Goal: Task Accomplishment & Management: Use online tool/utility

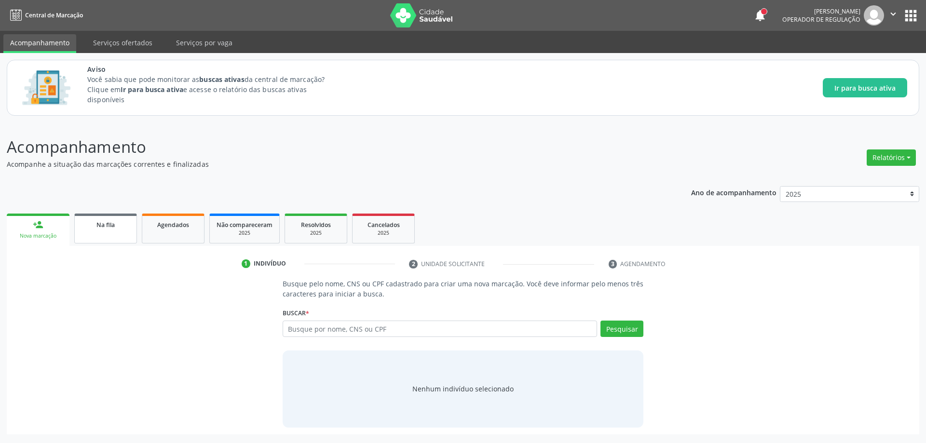
click at [101, 222] on span "Na fila" at bounding box center [105, 225] width 18 height 8
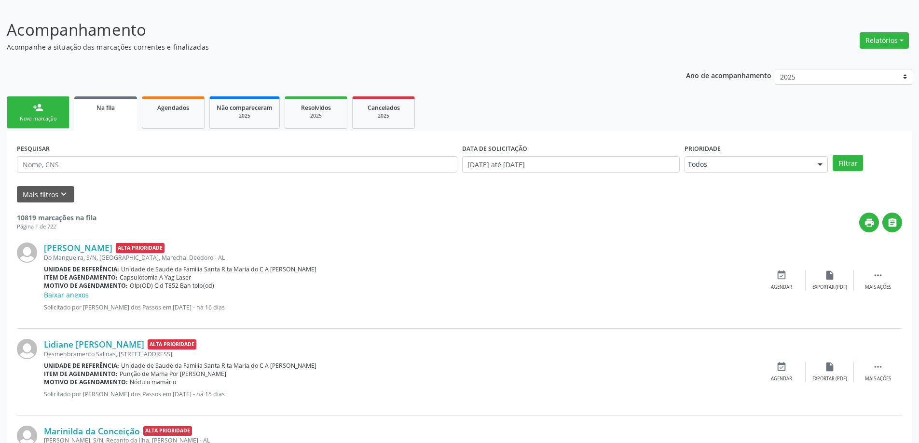
scroll to position [145, 0]
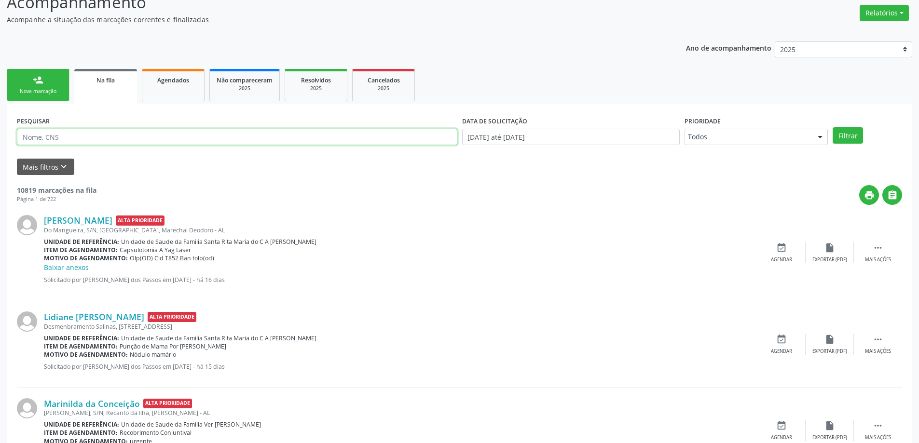
click at [93, 139] on input "text" at bounding box center [237, 137] width 440 height 16
click at [65, 169] on icon "keyboard_arrow_down" at bounding box center [63, 167] width 11 height 11
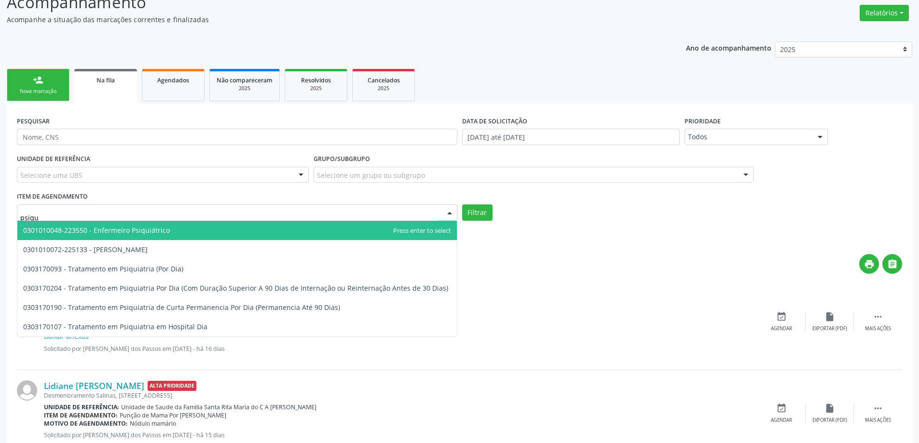
type input "psiqui"
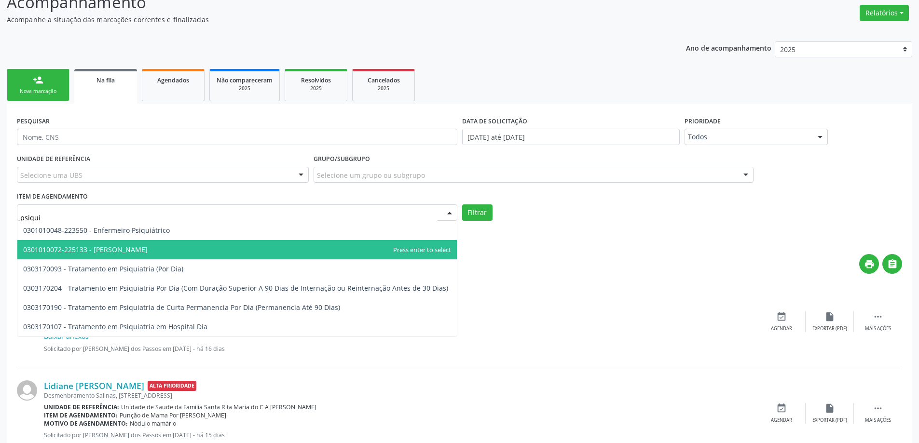
click at [110, 245] on span "0301010072-225133 - [PERSON_NAME]" at bounding box center [85, 249] width 124 height 9
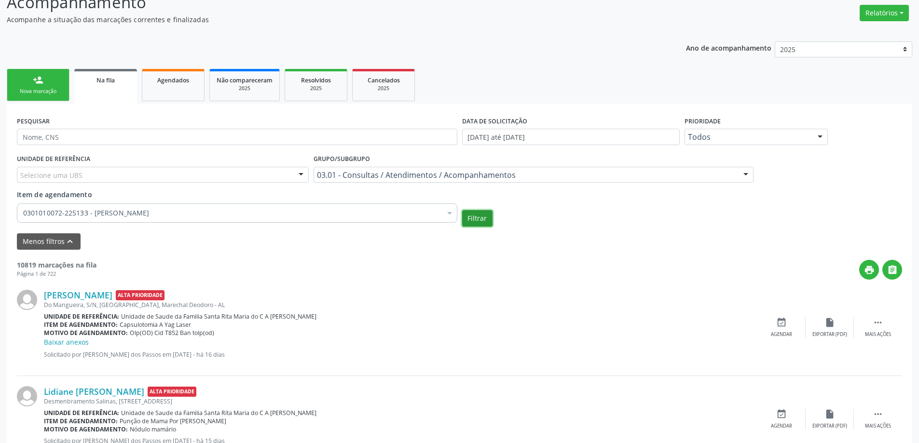
click at [483, 218] on button "Filtrar" at bounding box center [477, 218] width 30 height 16
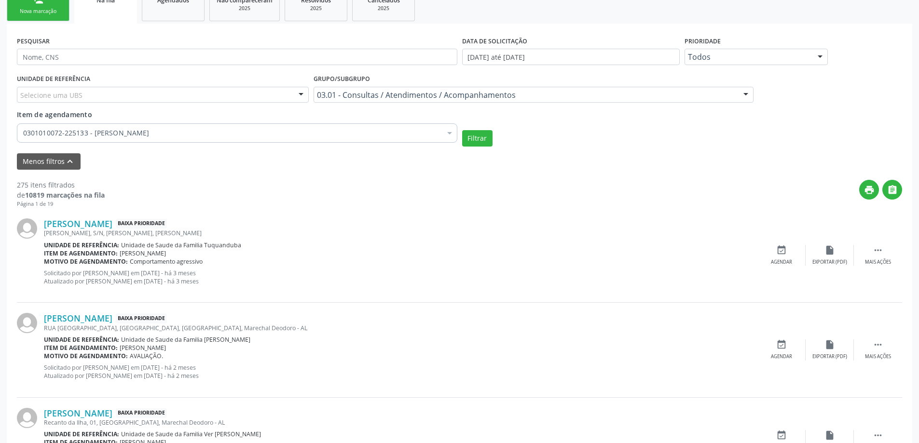
scroll to position [241, 0]
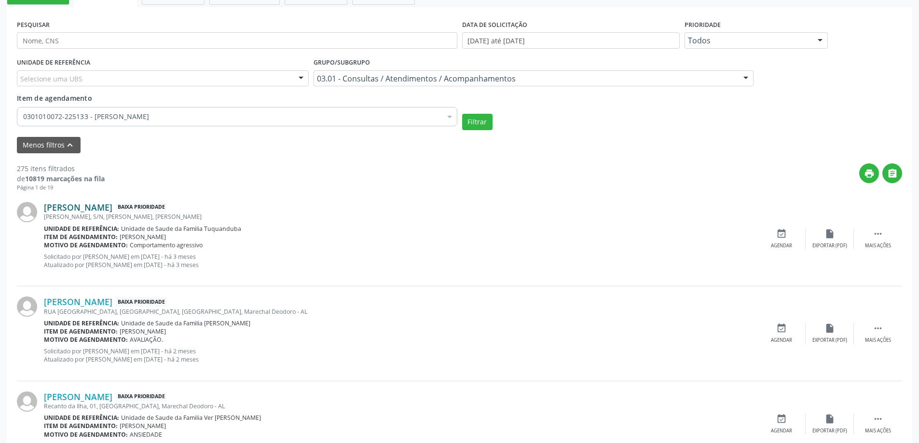
click at [112, 208] on link "[PERSON_NAME]" at bounding box center [78, 207] width 68 height 11
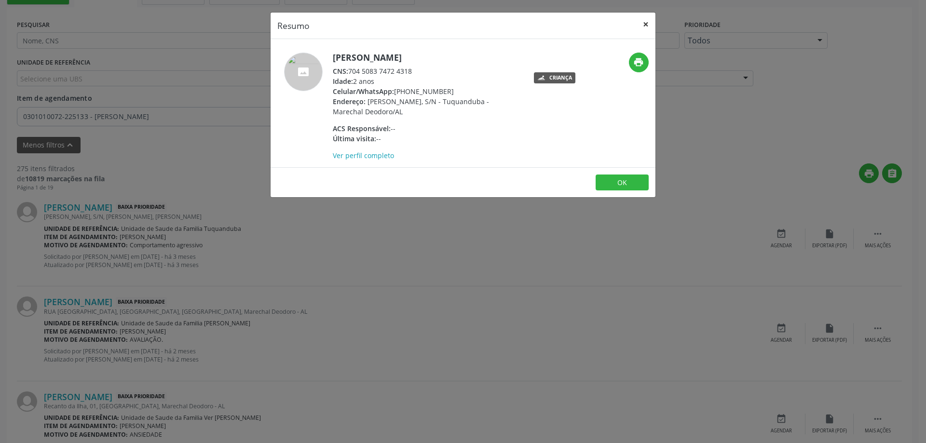
click at [646, 23] on button "×" at bounding box center [645, 25] width 19 height 24
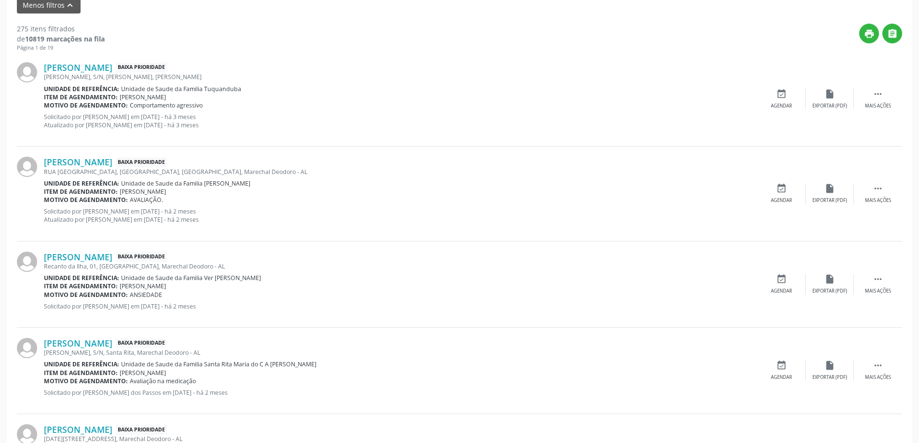
scroll to position [386, 0]
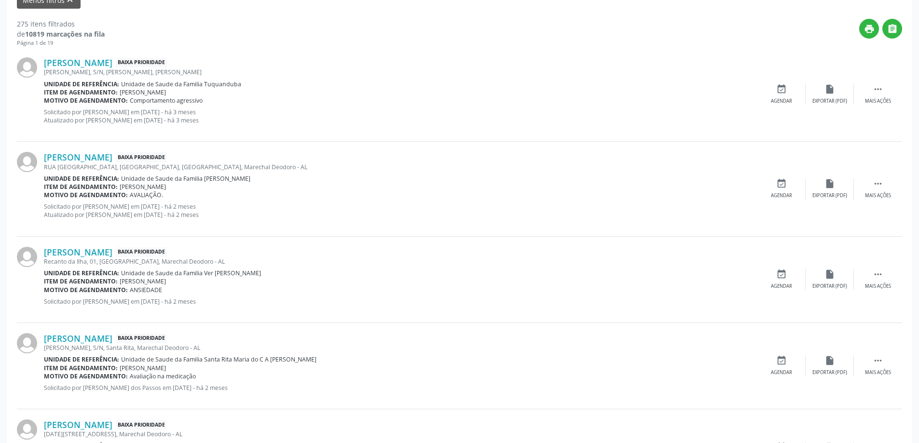
click at [108, 163] on div "RUA [GEOGRAPHIC_DATA], [GEOGRAPHIC_DATA], [GEOGRAPHIC_DATA], Marechal Deodoro -…" at bounding box center [400, 167] width 713 height 8
click at [112, 158] on link "[PERSON_NAME]" at bounding box center [78, 157] width 68 height 11
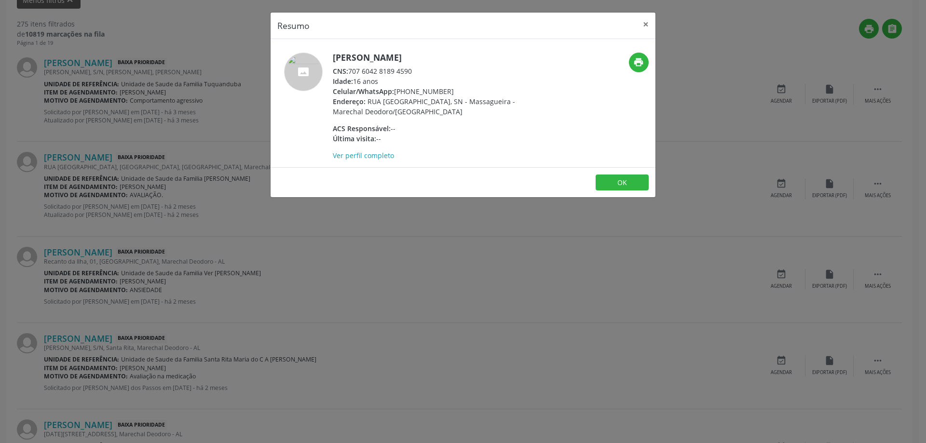
drag, startPoint x: 412, startPoint y: 70, endPoint x: 349, endPoint y: 69, distance: 62.7
click at [349, 69] on div "CNS: 707 6042 8189 4590" at bounding box center [427, 71] width 188 height 10
copy div "707 6042 8189 4590"
click at [640, 30] on button "×" at bounding box center [645, 25] width 19 height 24
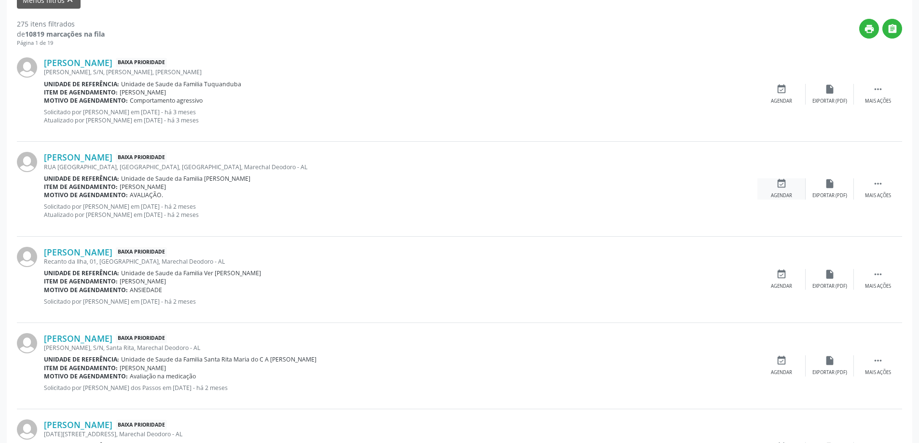
click at [779, 193] on div "Agendar" at bounding box center [781, 195] width 21 height 7
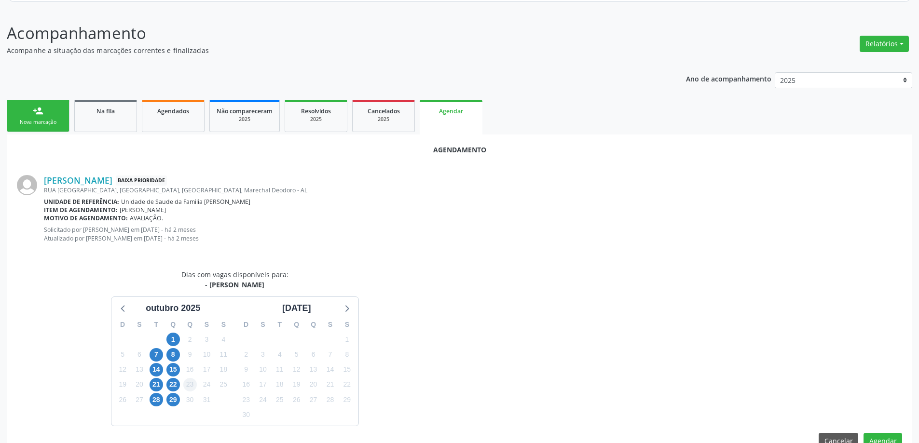
scroll to position [136, 0]
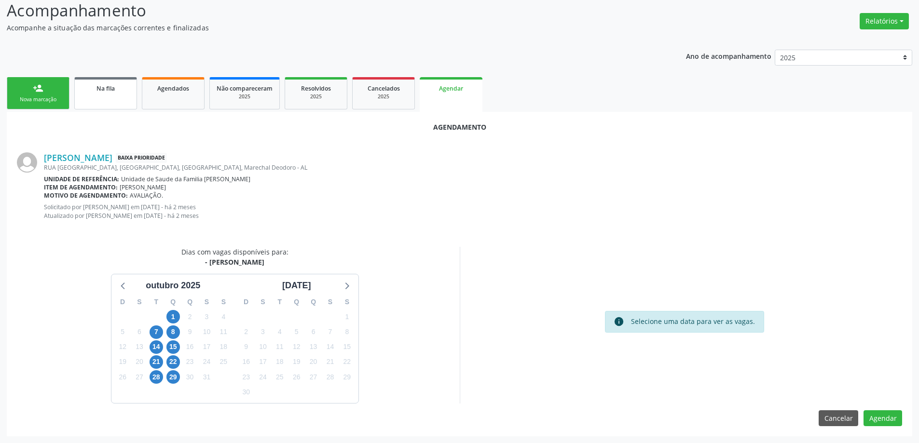
click at [111, 94] on link "Na fila" at bounding box center [105, 93] width 63 height 32
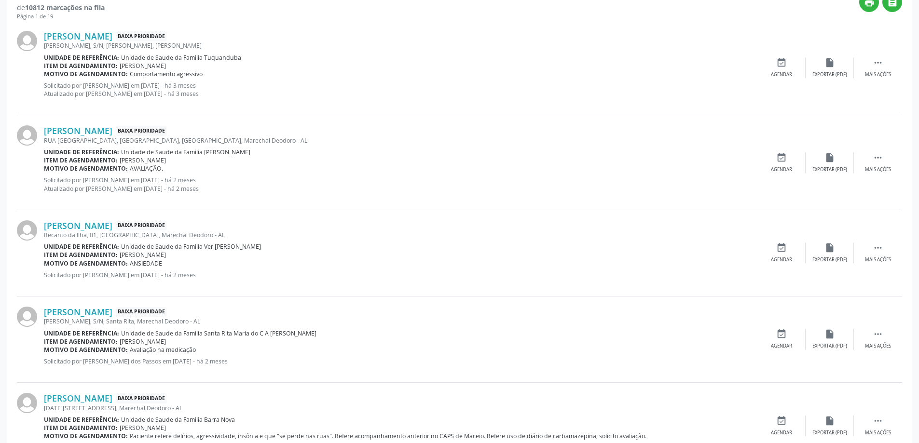
scroll to position [386, 0]
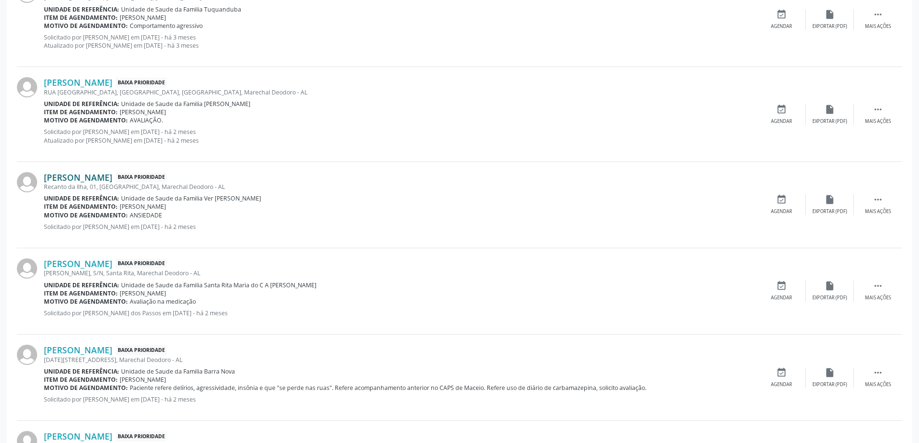
click at [105, 176] on link "[PERSON_NAME]" at bounding box center [78, 177] width 68 height 11
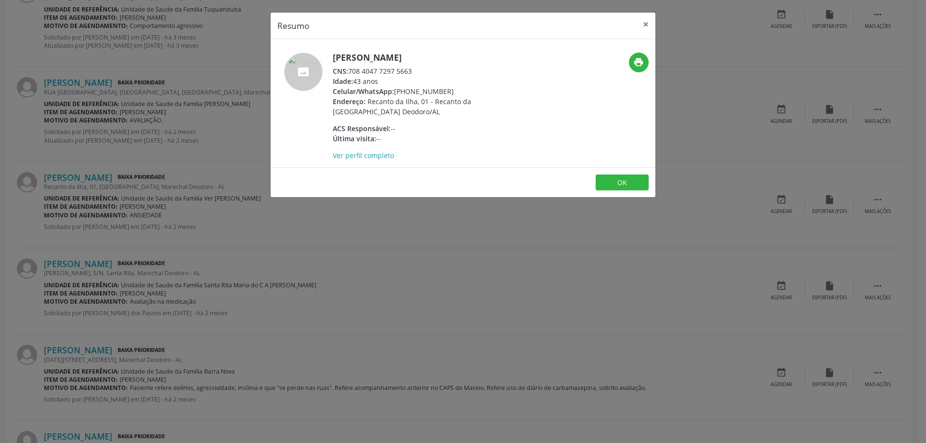
drag, startPoint x: 412, startPoint y: 69, endPoint x: 351, endPoint y: 72, distance: 61.3
click at [351, 72] on div "CNS: 708 4047 7297 5663" at bounding box center [427, 71] width 188 height 10
copy div "708 4047 7297 5663"
click at [645, 22] on button "×" at bounding box center [645, 25] width 19 height 24
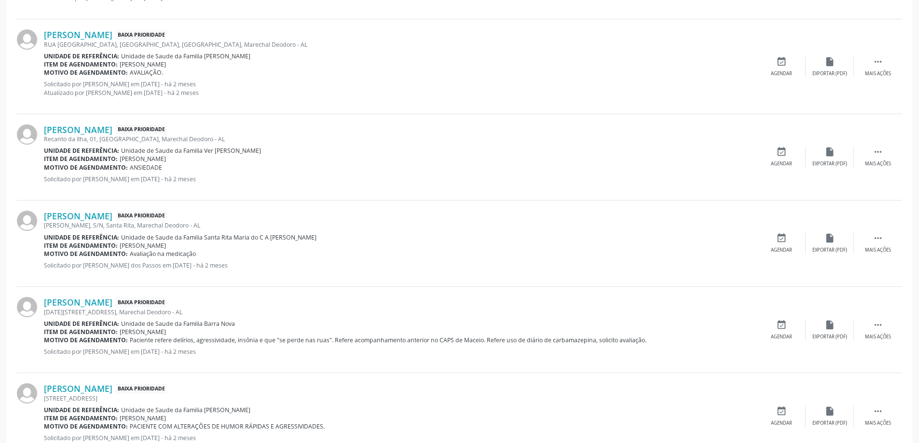
scroll to position [434, 0]
click at [96, 212] on link "[PERSON_NAME]" at bounding box center [78, 215] width 68 height 11
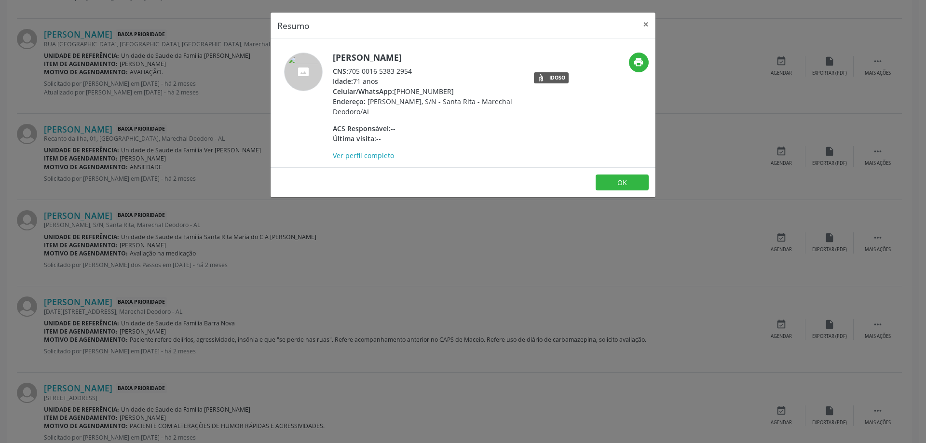
drag, startPoint x: 413, startPoint y: 71, endPoint x: 350, endPoint y: 69, distance: 63.7
click at [350, 69] on div "CNS: 705 0016 5383 2954" at bounding box center [427, 71] width 188 height 10
copy div "705 0016 5383 2954"
click at [646, 21] on button "×" at bounding box center [645, 25] width 19 height 24
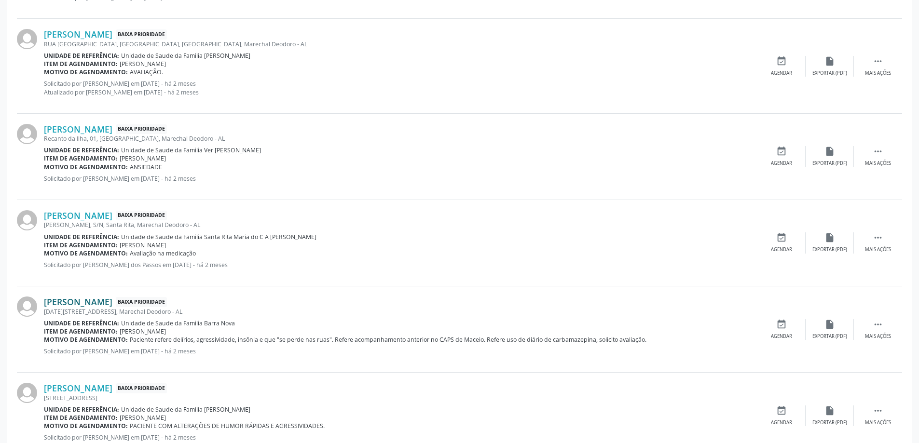
click at [85, 303] on link "[PERSON_NAME]" at bounding box center [78, 302] width 68 height 11
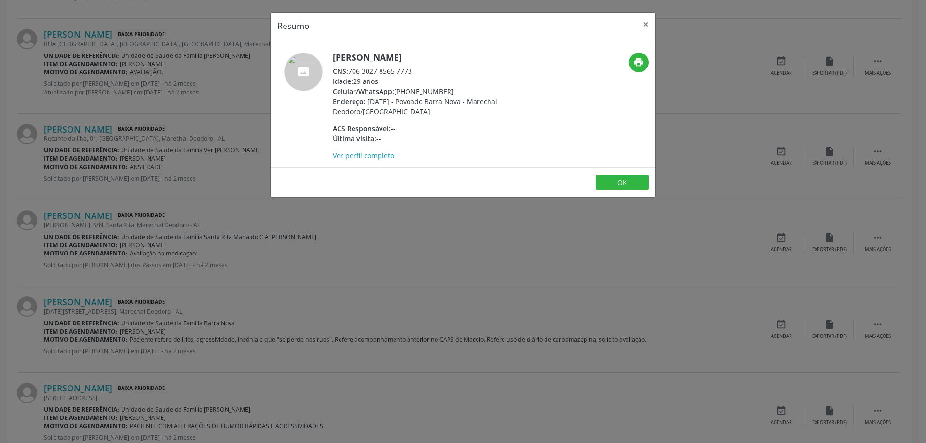
drag, startPoint x: 413, startPoint y: 71, endPoint x: 350, endPoint y: 73, distance: 62.7
click at [350, 73] on div "CNS: 706 3027 8565 7773" at bounding box center [427, 71] width 188 height 10
copy div "706 3027 8565 7773"
click at [648, 25] on button "×" at bounding box center [645, 25] width 19 height 24
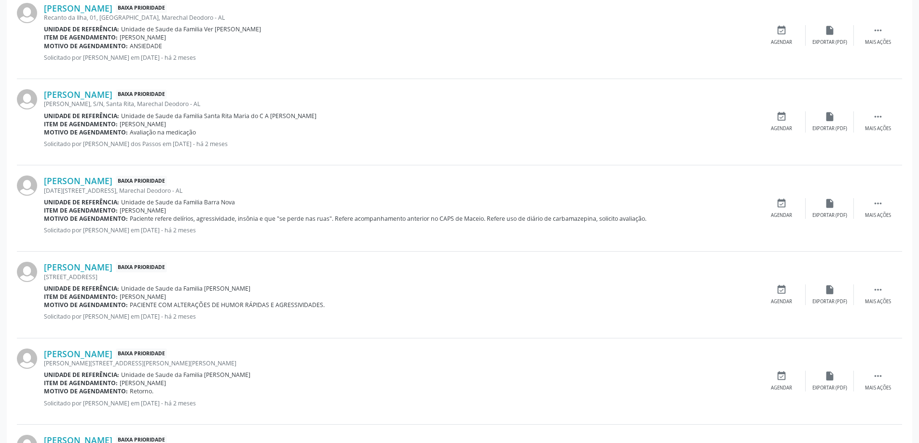
scroll to position [579, 0]
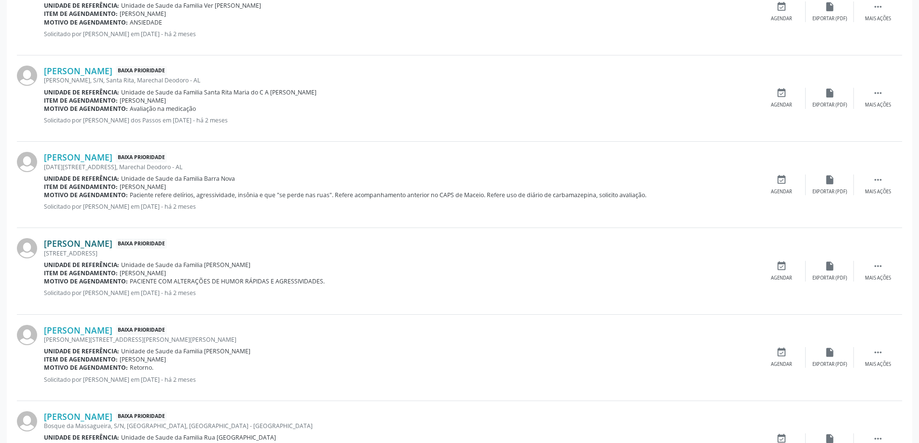
click at [72, 243] on link "[PERSON_NAME]" at bounding box center [78, 243] width 68 height 11
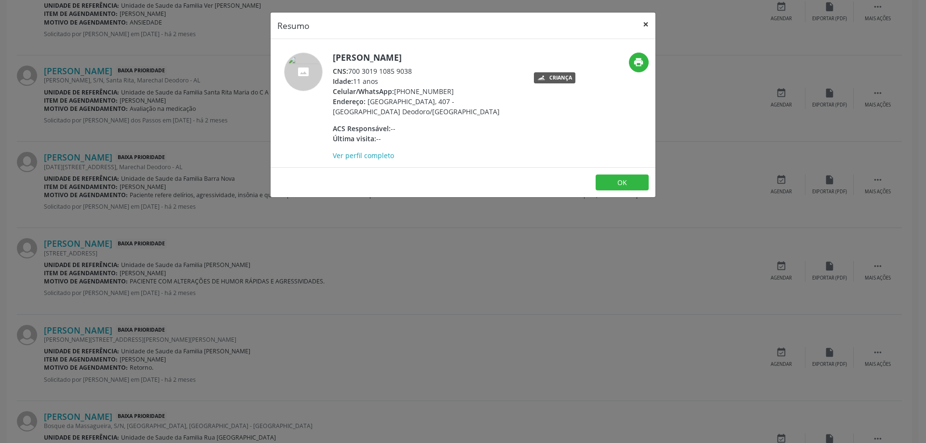
click at [640, 26] on button "×" at bounding box center [645, 25] width 19 height 24
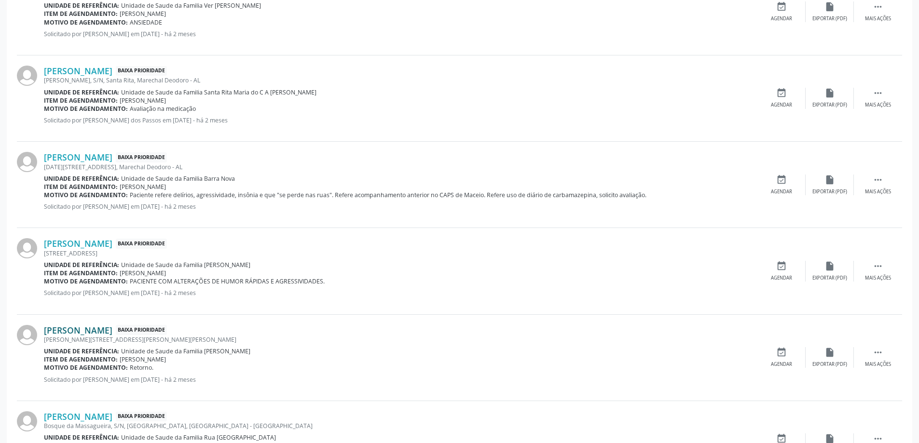
click at [102, 327] on link "[PERSON_NAME]" at bounding box center [78, 330] width 68 height 11
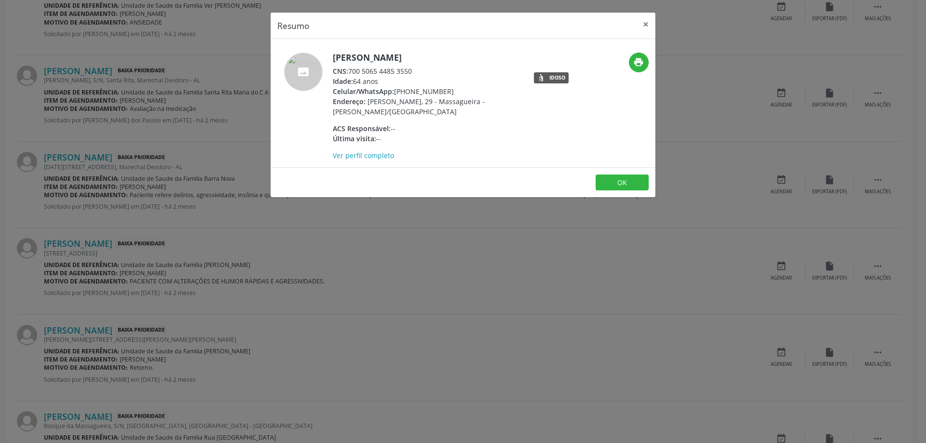
drag, startPoint x: 417, startPoint y: 69, endPoint x: 352, endPoint y: 74, distance: 65.8
click at [352, 74] on div "CNS: 700 5065 4485 3550" at bounding box center [427, 71] width 188 height 10
copy div "700 5065 4485 3550"
click at [645, 27] on button "×" at bounding box center [645, 25] width 19 height 24
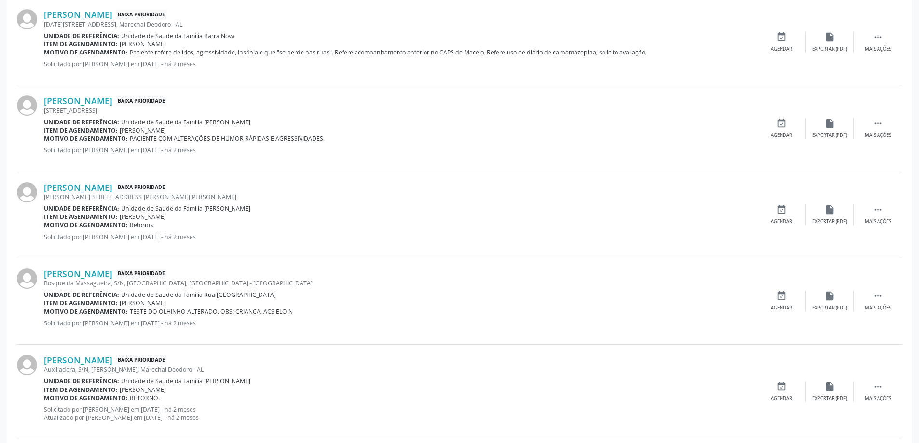
scroll to position [723, 0]
click at [61, 275] on link "[PERSON_NAME]" at bounding box center [78, 272] width 68 height 11
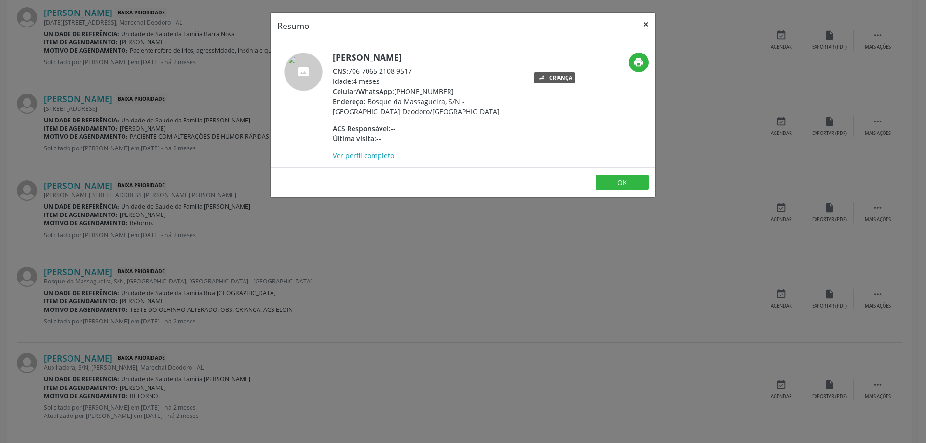
click at [645, 28] on button "×" at bounding box center [645, 25] width 19 height 24
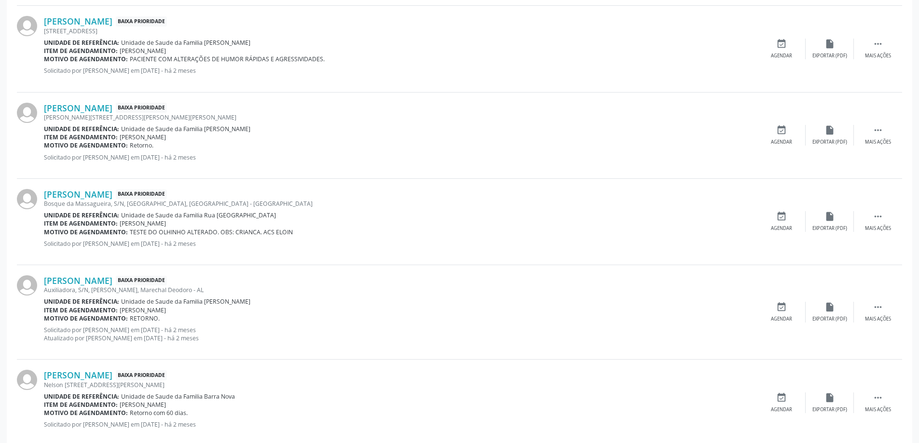
scroll to position [820, 0]
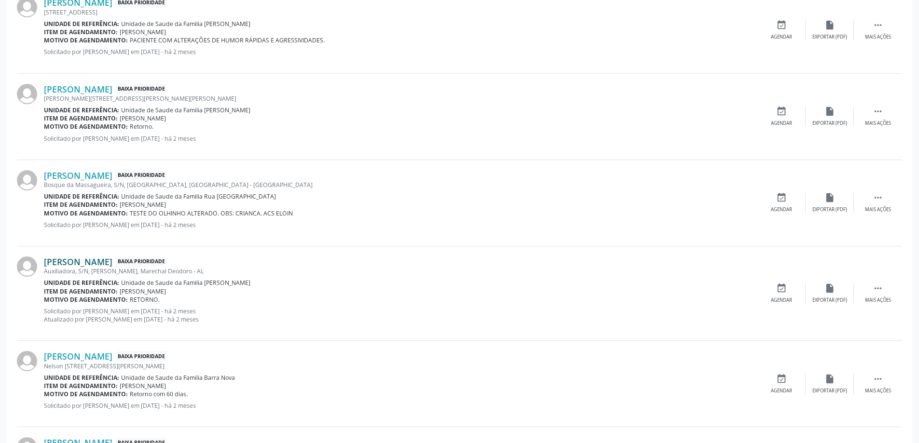
click at [103, 262] on link "[PERSON_NAME]" at bounding box center [78, 262] width 68 height 11
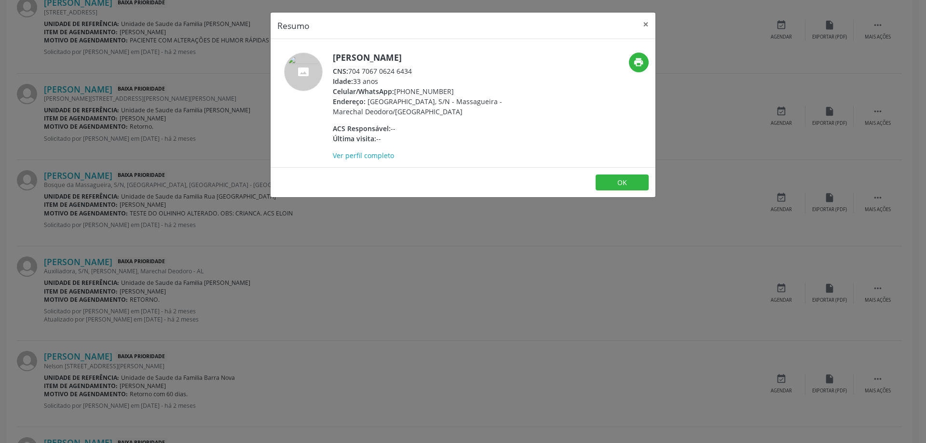
drag, startPoint x: 413, startPoint y: 71, endPoint x: 349, endPoint y: 72, distance: 64.2
click at [349, 72] on div "CNS: 704 7067 0624 6434" at bounding box center [427, 71] width 188 height 10
copy div "704 7067 0624 6434"
click at [643, 23] on button "×" at bounding box center [645, 25] width 19 height 24
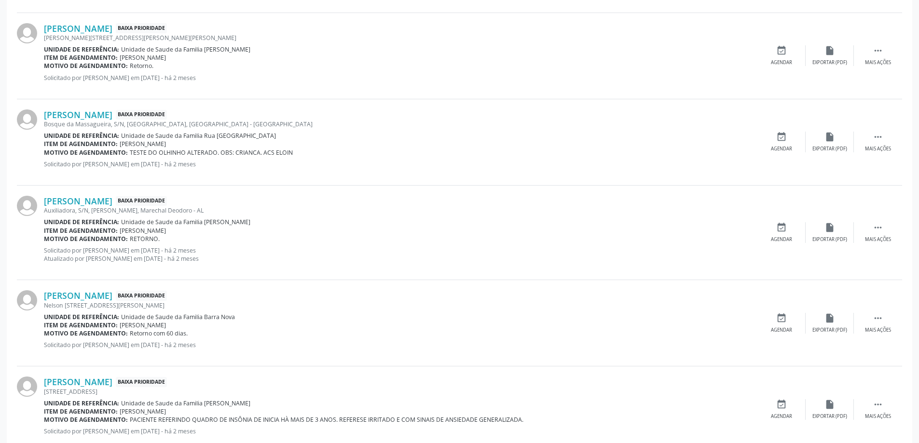
scroll to position [916, 0]
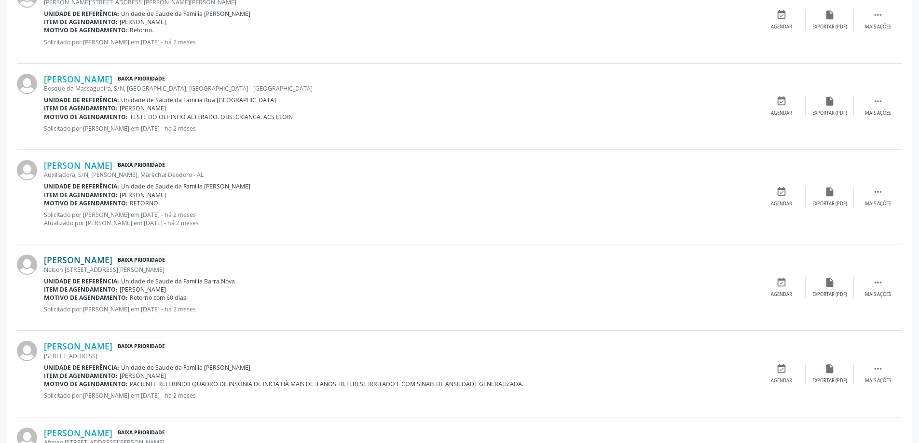
click at [103, 261] on link "[PERSON_NAME]" at bounding box center [78, 260] width 68 height 11
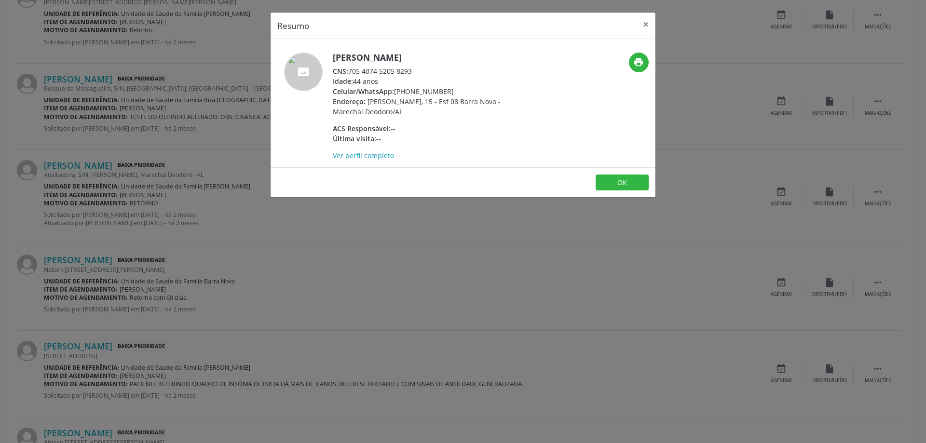
drag, startPoint x: 414, startPoint y: 69, endPoint x: 351, endPoint y: 70, distance: 63.7
click at [351, 70] on div "CNS: 705 4074 5205 8293" at bounding box center [427, 71] width 188 height 10
copy div "705 4074 5205 8293"
click at [643, 24] on button "×" at bounding box center [645, 25] width 19 height 24
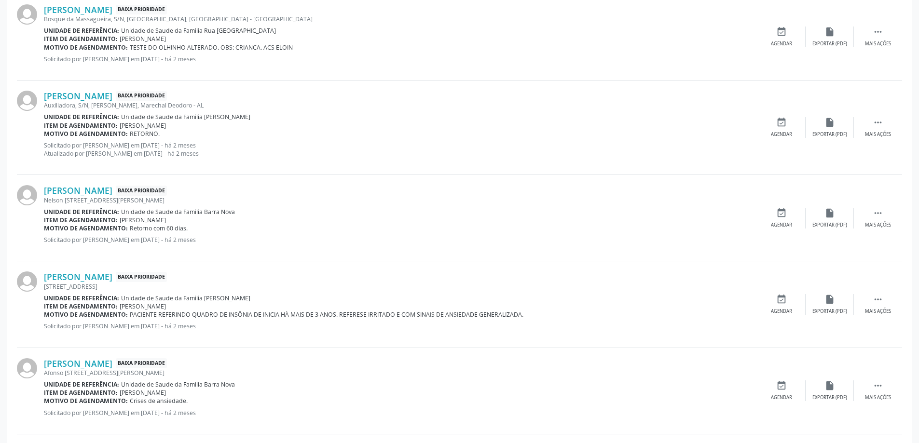
scroll to position [1013, 0]
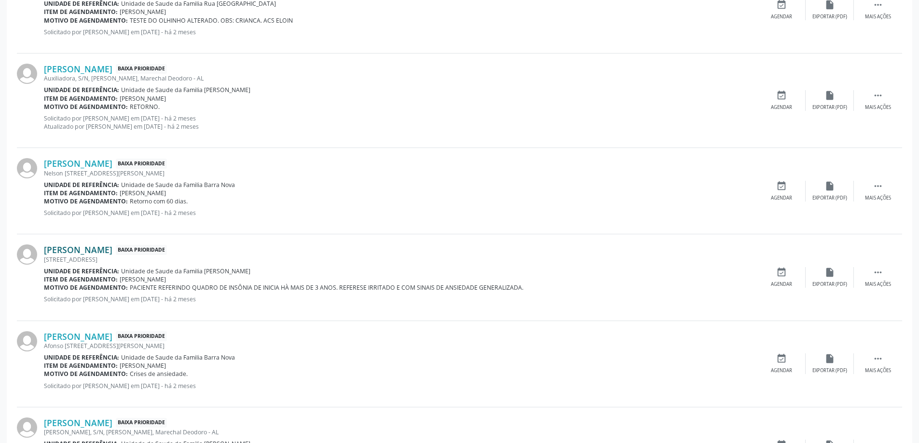
click at [90, 254] on link "[PERSON_NAME]" at bounding box center [78, 250] width 68 height 11
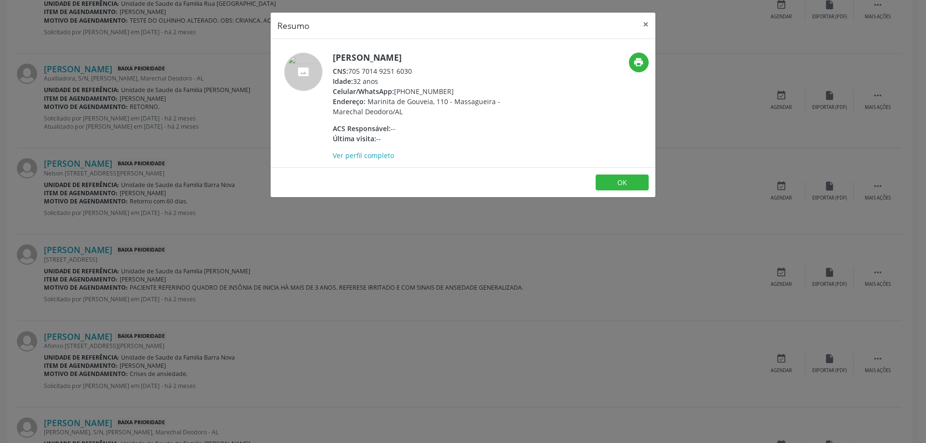
drag, startPoint x: 412, startPoint y: 73, endPoint x: 348, endPoint y: 71, distance: 64.2
click at [348, 71] on div "CNS: 705 7014 9251 6030" at bounding box center [427, 71] width 188 height 10
click at [455, 84] on div "Idade: 32 anos" at bounding box center [427, 81] width 188 height 10
drag, startPoint x: 350, startPoint y: 70, endPoint x: 413, endPoint y: 70, distance: 62.7
click at [413, 70] on div "CNS: 705 7014 9251 6030" at bounding box center [427, 71] width 188 height 10
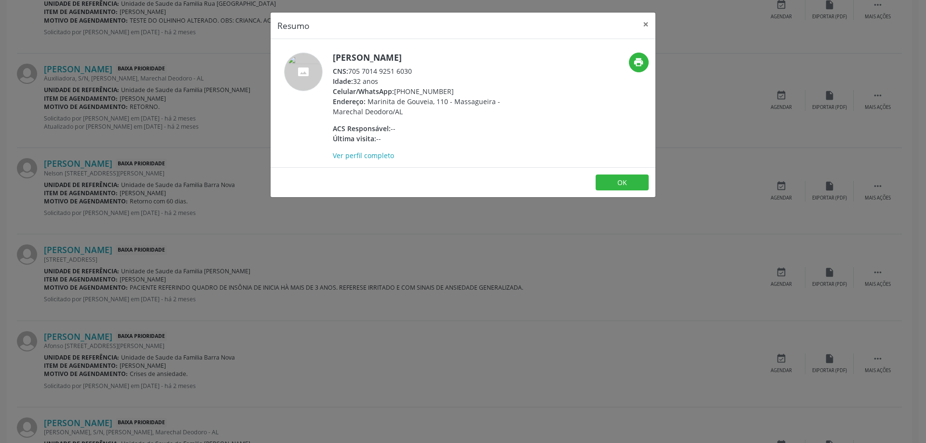
copy div "705 7014 9251 6030"
click at [642, 28] on button "×" at bounding box center [645, 25] width 19 height 24
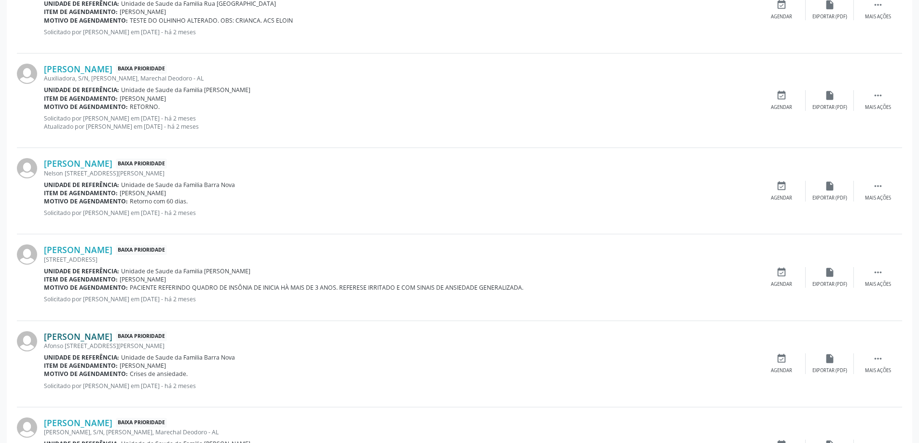
click at [87, 340] on link "[PERSON_NAME]" at bounding box center [78, 336] width 68 height 11
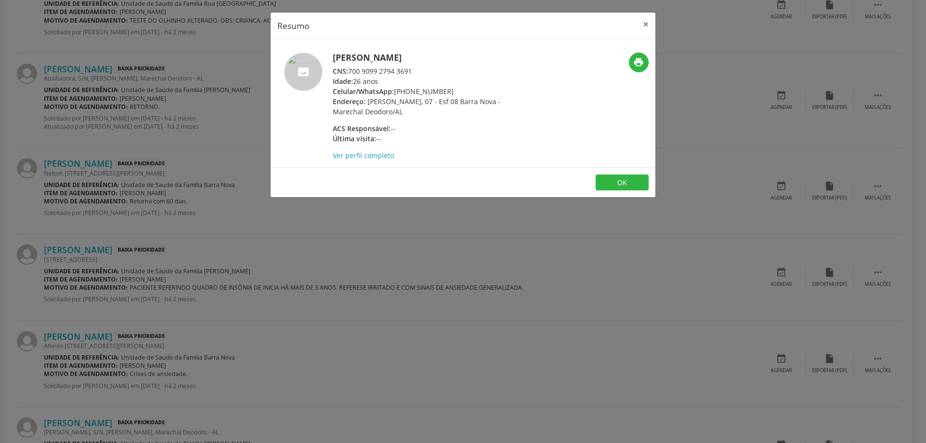
drag, startPoint x: 413, startPoint y: 68, endPoint x: 350, endPoint y: 73, distance: 63.8
click at [350, 73] on div "CNS: 700 9099 2794 3691" at bounding box center [427, 71] width 188 height 10
copy div "700 9099 2794 3691"
click at [642, 21] on button "×" at bounding box center [645, 25] width 19 height 24
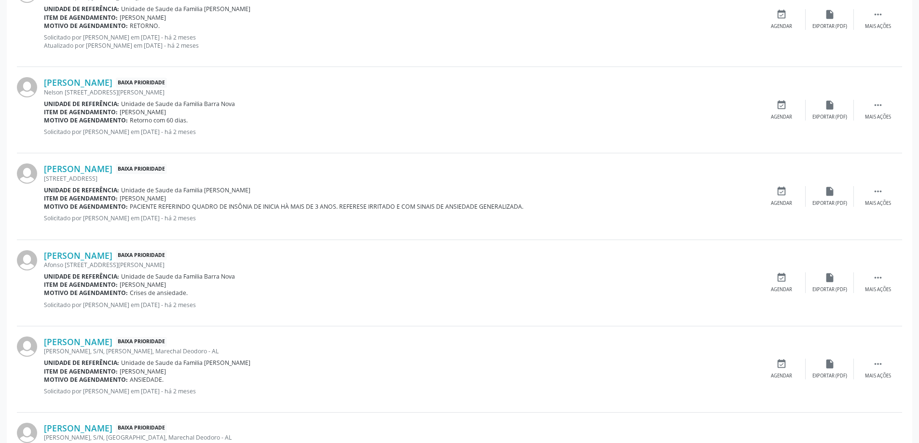
scroll to position [1109, 0]
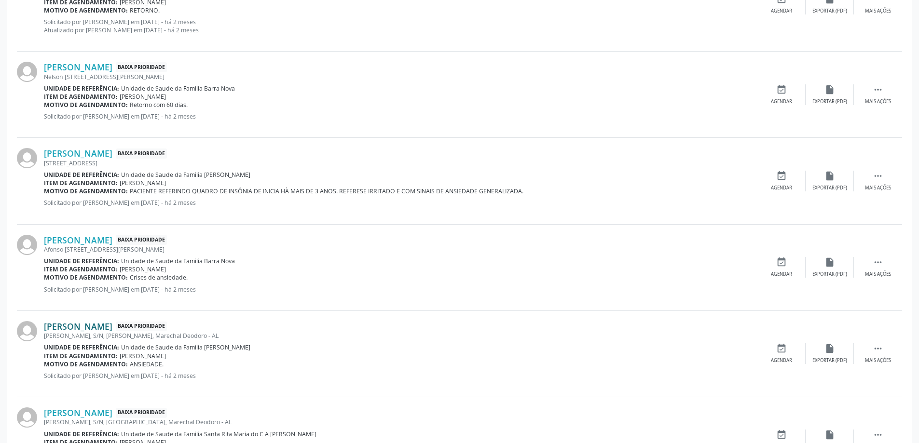
click at [69, 327] on link "[PERSON_NAME]" at bounding box center [78, 326] width 68 height 11
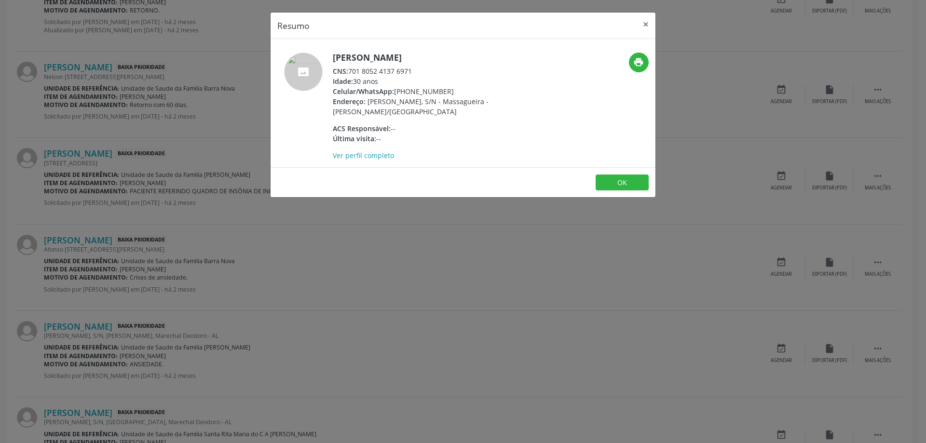
drag, startPoint x: 414, startPoint y: 71, endPoint x: 349, endPoint y: 71, distance: 64.6
click at [349, 71] on div "CNS: 701 8052 4137 6971" at bounding box center [427, 71] width 188 height 10
copy div "701 8052 4137 6971"
click at [642, 26] on button "×" at bounding box center [645, 25] width 19 height 24
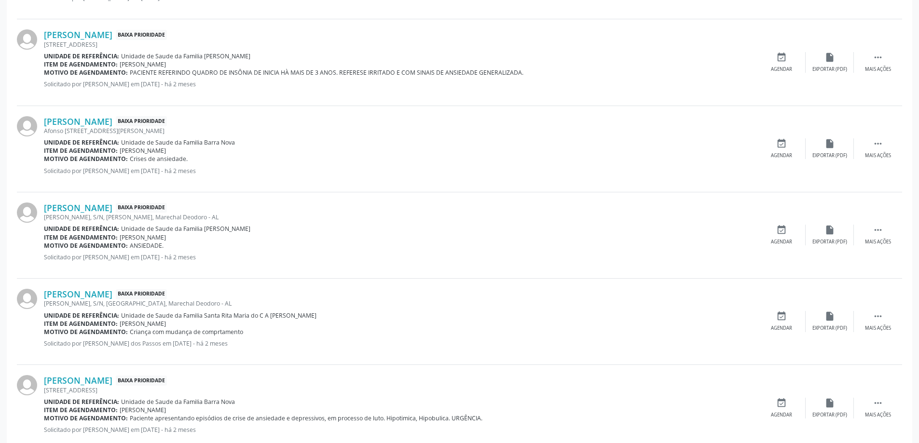
scroll to position [1254, 0]
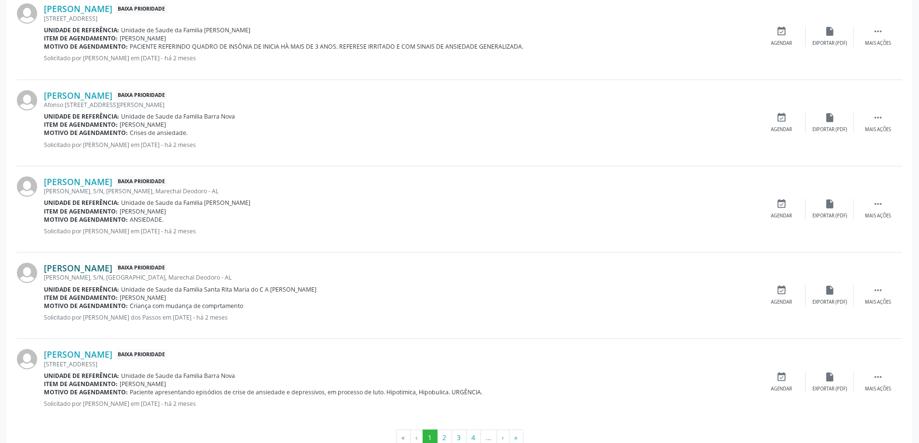
click at [93, 266] on link "[PERSON_NAME]" at bounding box center [78, 268] width 68 height 11
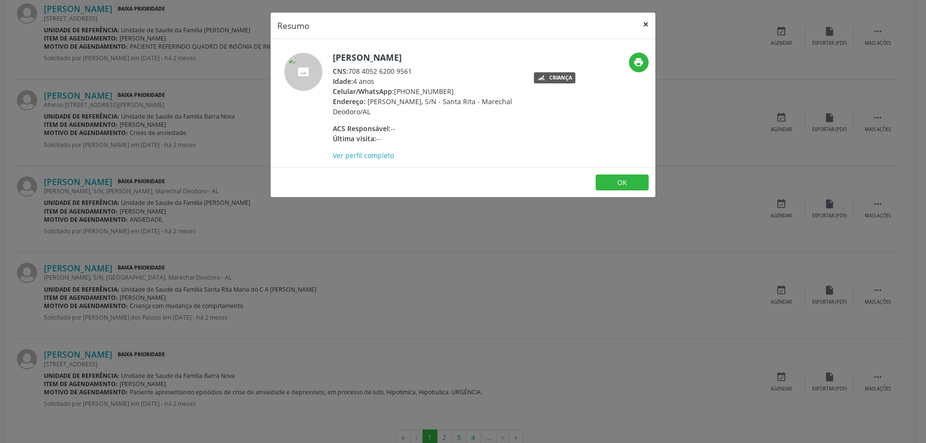
click at [646, 25] on button "×" at bounding box center [645, 25] width 19 height 24
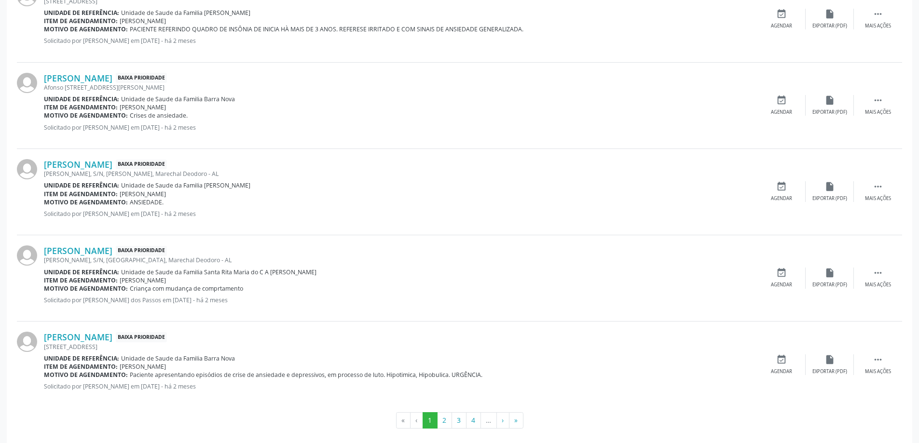
scroll to position [1280, 0]
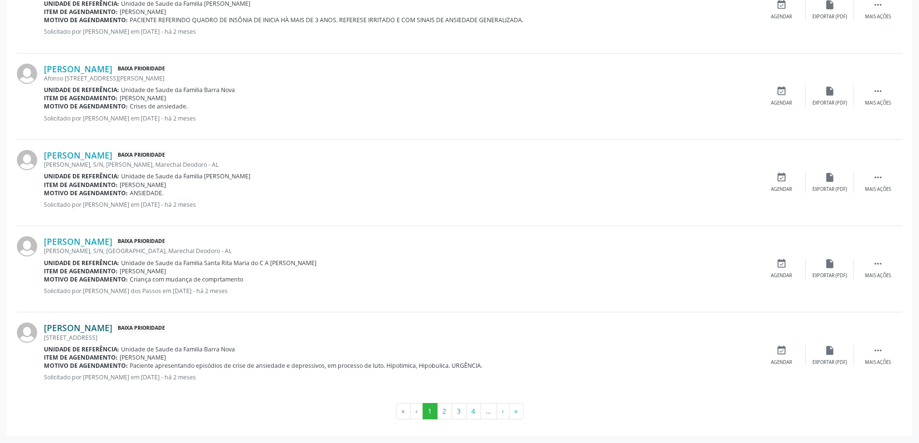
click at [90, 329] on link "[PERSON_NAME]" at bounding box center [78, 328] width 68 height 11
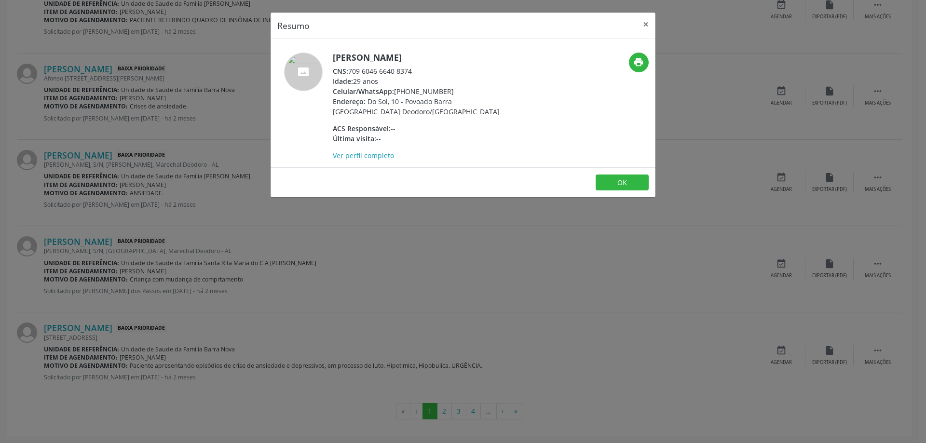
drag, startPoint x: 415, startPoint y: 70, endPoint x: 349, endPoint y: 69, distance: 66.6
click at [349, 69] on div "CNS: 709 6046 6640 8374" at bounding box center [427, 71] width 188 height 10
click at [644, 24] on button "×" at bounding box center [645, 25] width 19 height 24
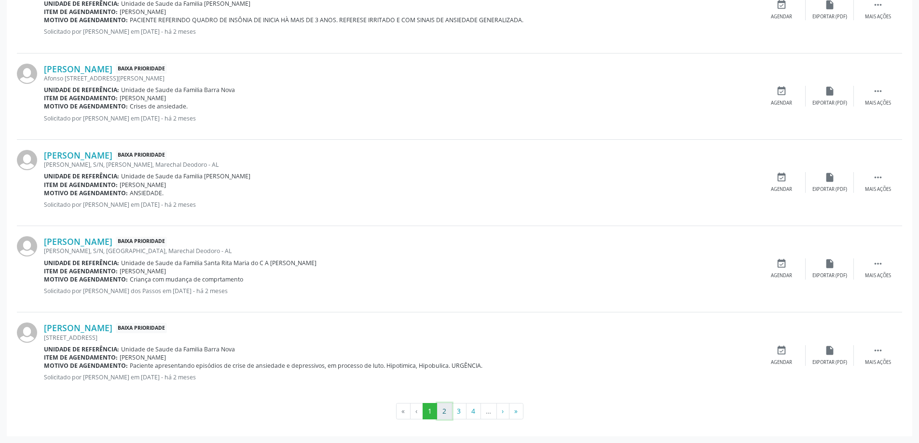
click at [443, 413] on button "2" at bounding box center [444, 411] width 15 height 16
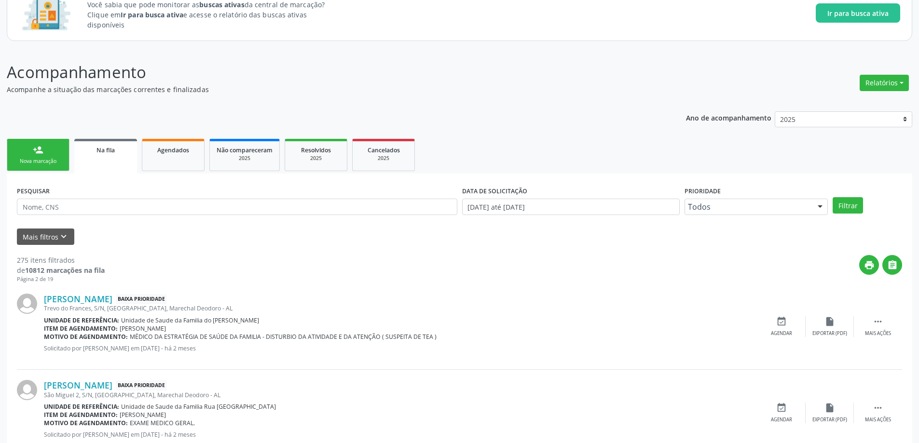
scroll to position [96, 0]
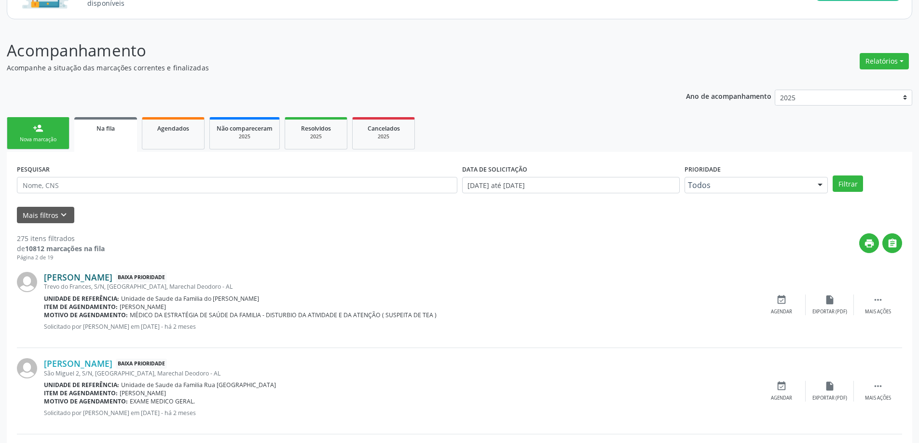
click at [112, 279] on link "[PERSON_NAME]" at bounding box center [78, 277] width 68 height 11
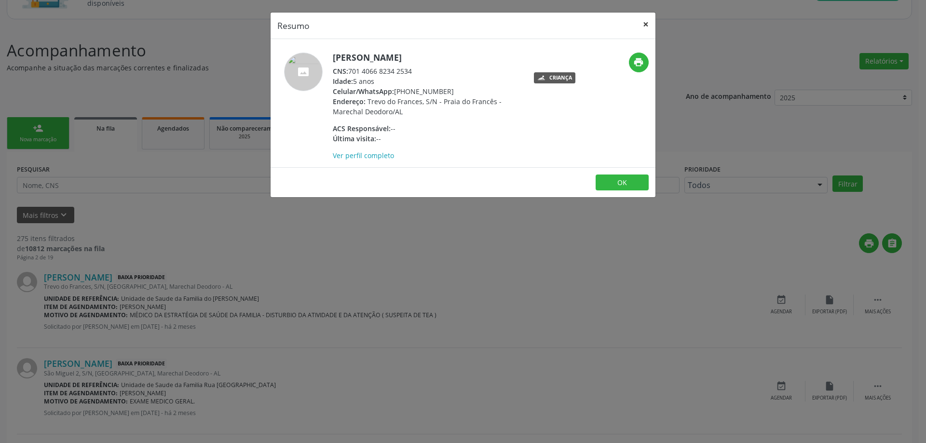
click at [648, 23] on button "×" at bounding box center [645, 25] width 19 height 24
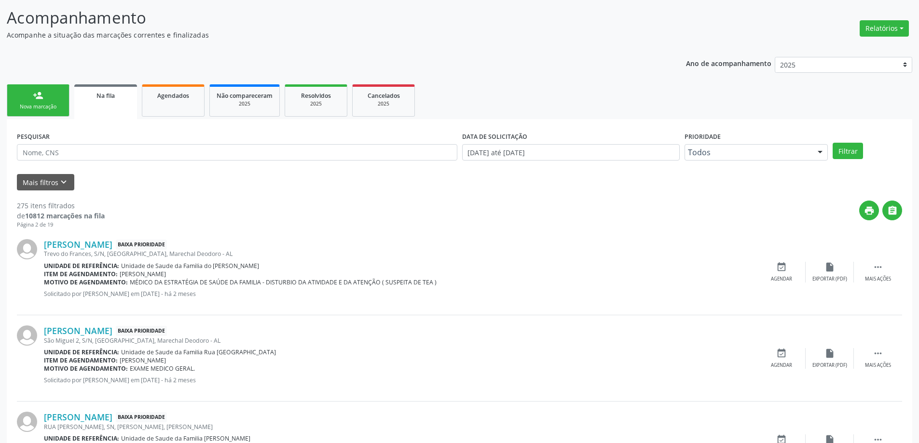
scroll to position [145, 0]
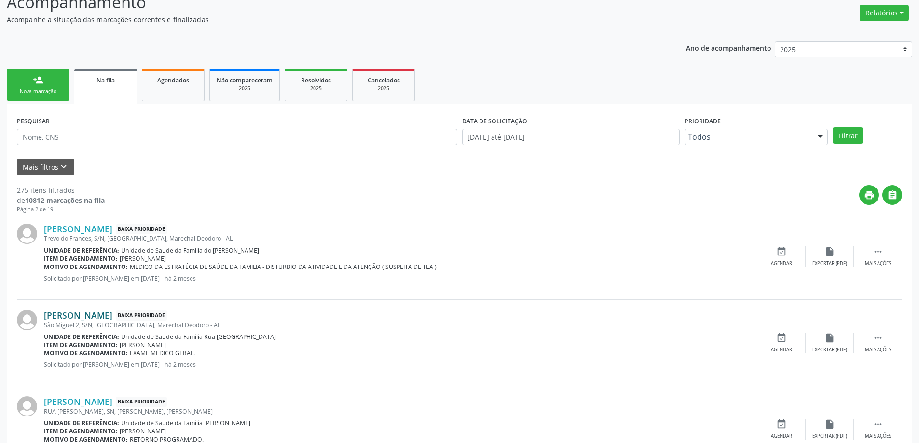
click at [82, 313] on link "[PERSON_NAME]" at bounding box center [78, 315] width 68 height 11
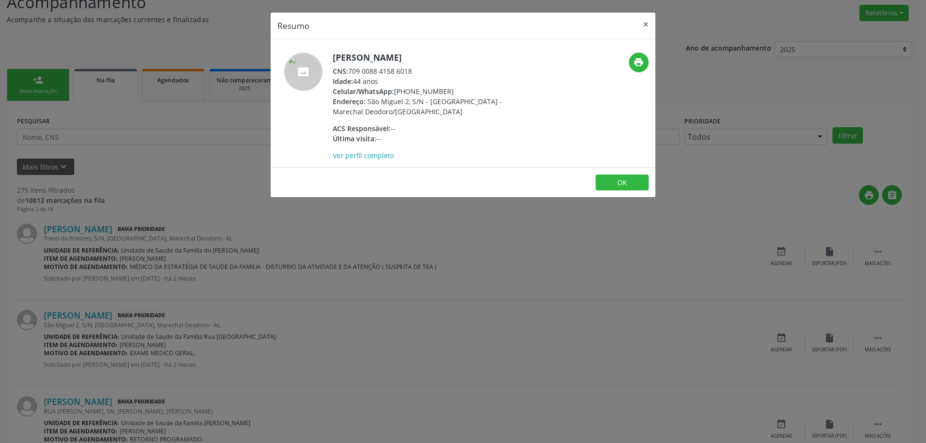
drag, startPoint x: 412, startPoint y: 69, endPoint x: 350, endPoint y: 74, distance: 62.4
click at [350, 74] on div "CNS: 709 0088 4158 6018" at bounding box center [427, 71] width 188 height 10
click at [645, 27] on button "×" at bounding box center [645, 25] width 19 height 24
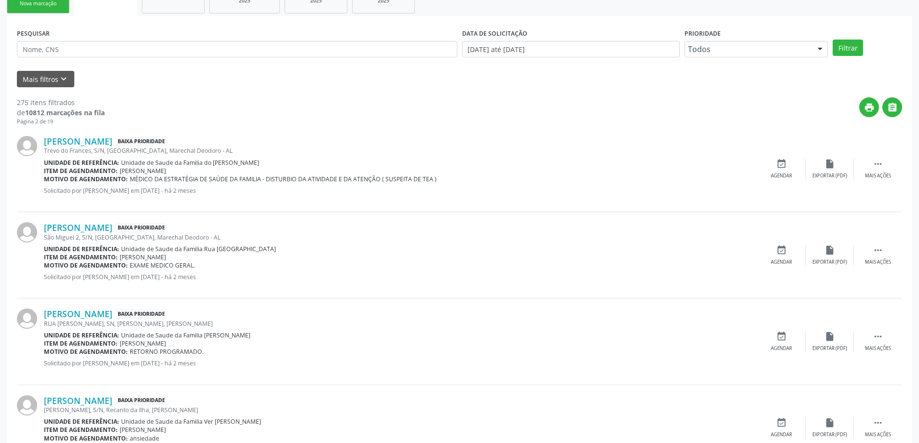
scroll to position [241, 0]
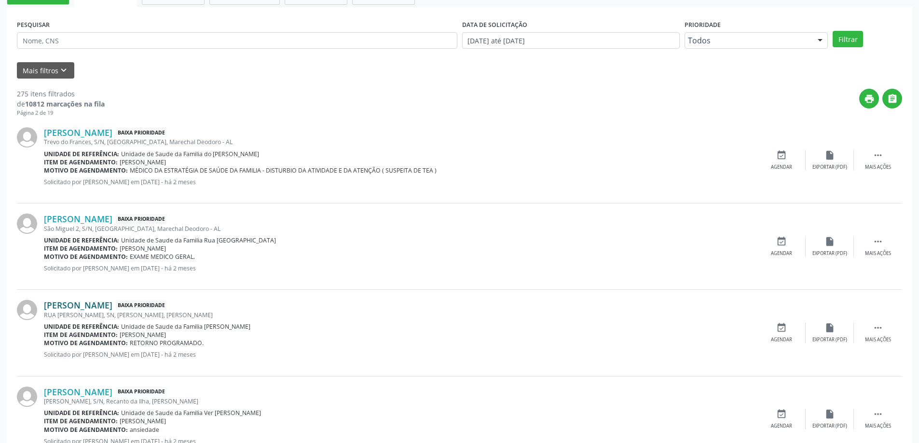
click at [62, 304] on link "[PERSON_NAME]" at bounding box center [78, 305] width 68 height 11
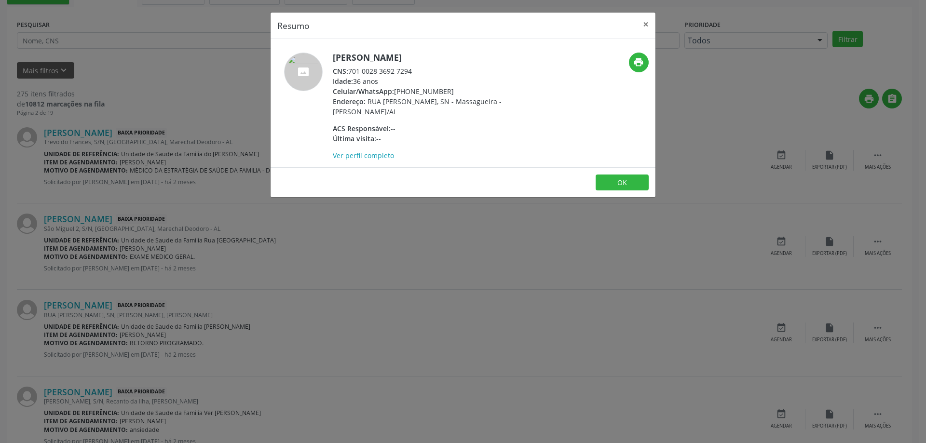
click at [351, 71] on div "CNS: 701 0028 3692 7294" at bounding box center [427, 71] width 188 height 10
click at [374, 70] on div "CNS: 701 0028 3692 7294" at bounding box center [427, 71] width 188 height 10
drag, startPoint x: 350, startPoint y: 69, endPoint x: 412, endPoint y: 69, distance: 62.2
click at [412, 69] on div "CNS: 701 0028 3692 7294" at bounding box center [427, 71] width 188 height 10
click at [645, 20] on button "×" at bounding box center [645, 25] width 19 height 24
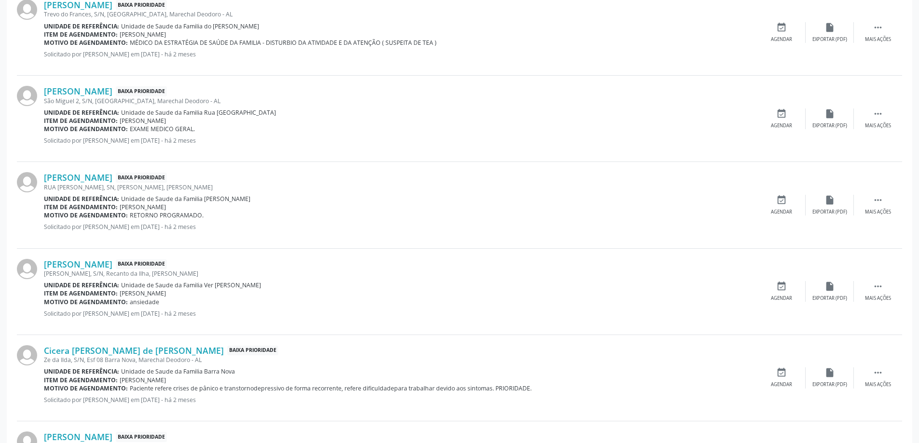
scroll to position [386, 0]
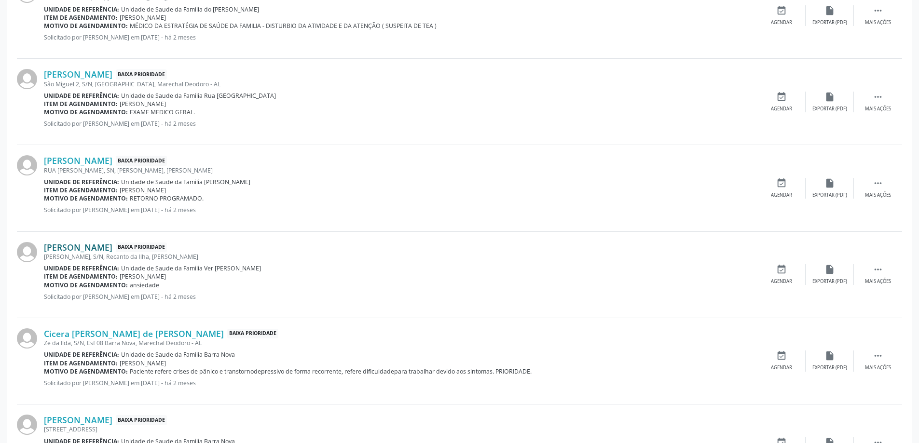
click at [92, 245] on link "[PERSON_NAME]" at bounding box center [78, 247] width 68 height 11
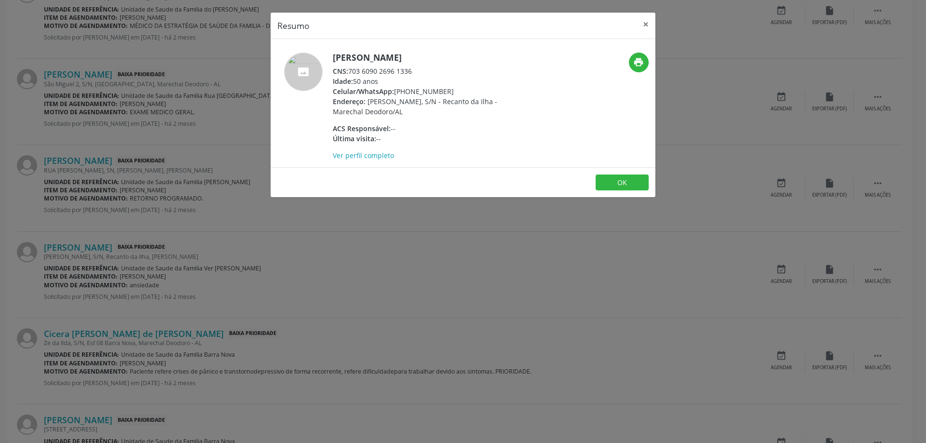
drag, startPoint x: 412, startPoint y: 73, endPoint x: 350, endPoint y: 71, distance: 62.3
click at [350, 71] on div "CNS: 703 6090 2696 1336" at bounding box center [427, 71] width 188 height 10
click at [645, 27] on button "×" at bounding box center [645, 25] width 19 height 24
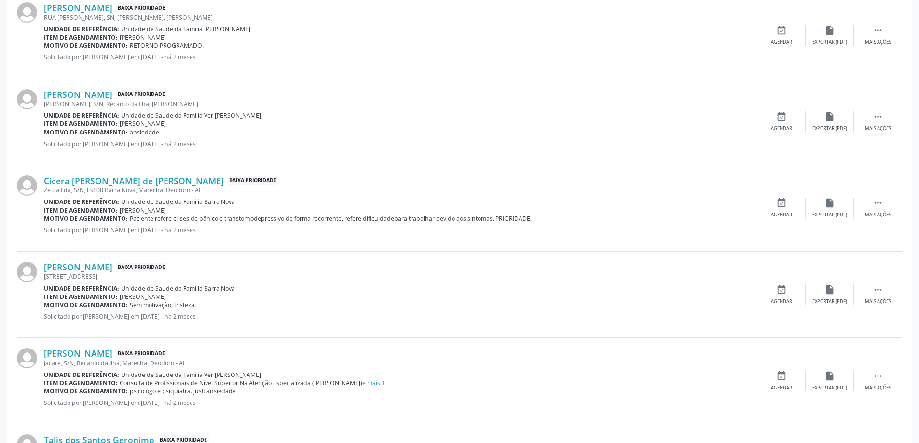
scroll to position [579, 0]
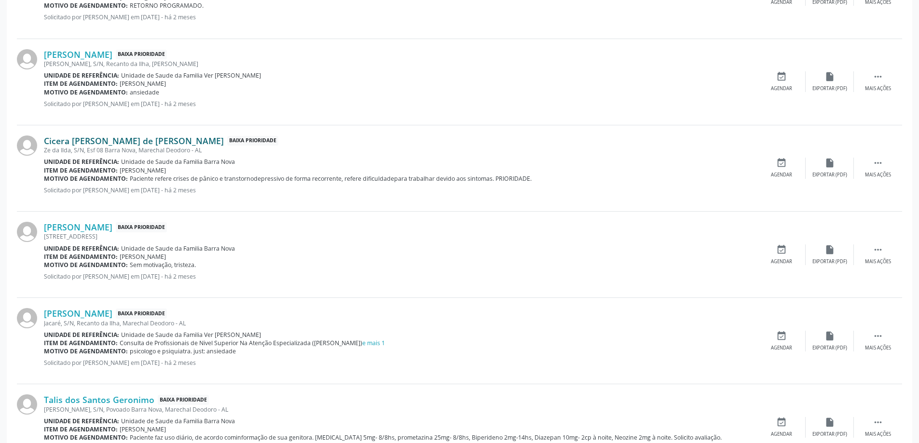
click at [89, 140] on link "Cicera [PERSON_NAME] de [PERSON_NAME]" at bounding box center [134, 141] width 180 height 11
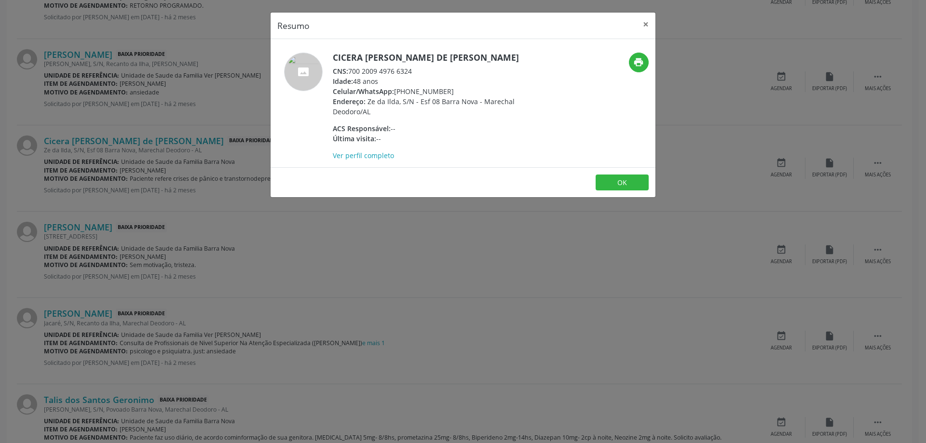
drag, startPoint x: 411, startPoint y: 69, endPoint x: 389, endPoint y: 70, distance: 21.7
click at [389, 70] on div "CNS: 700 2009 4976 6324" at bounding box center [427, 71] width 188 height 10
click at [416, 73] on div "CNS: 700 2009 4976 6324" at bounding box center [427, 71] width 188 height 10
drag, startPoint x: 413, startPoint y: 68, endPoint x: 349, endPoint y: 69, distance: 64.2
click at [349, 69] on div "CNS: 700 2009 4976 6324" at bounding box center [427, 71] width 188 height 10
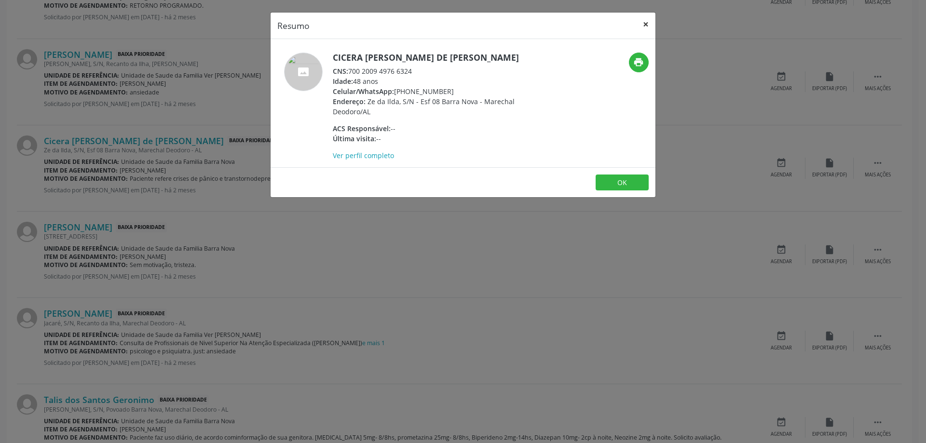
click at [645, 21] on button "×" at bounding box center [645, 25] width 19 height 24
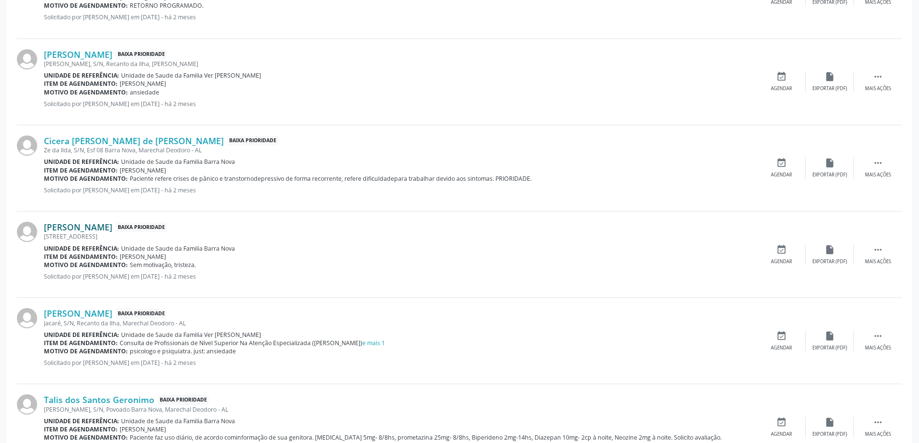
click at [90, 227] on link "[PERSON_NAME]" at bounding box center [78, 227] width 68 height 11
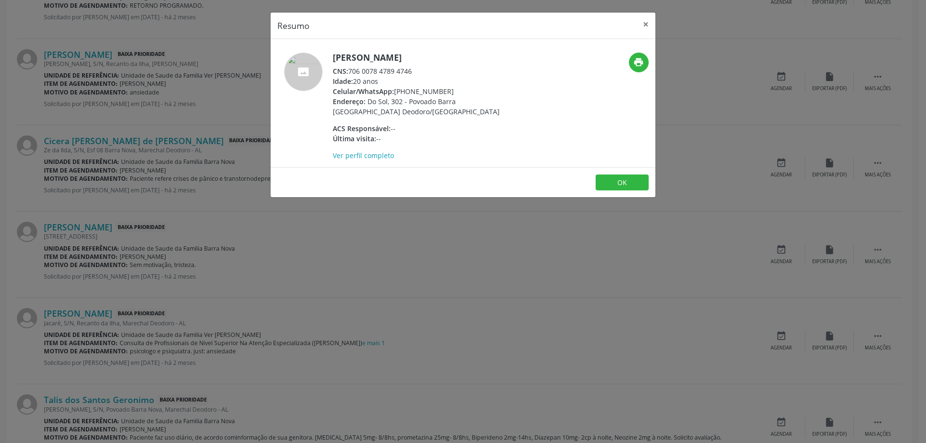
drag, startPoint x: 412, startPoint y: 71, endPoint x: 351, endPoint y: 71, distance: 60.8
click at [351, 71] on div "CNS: 706 0078 4789 4746" at bounding box center [427, 71] width 188 height 10
click at [644, 23] on button "×" at bounding box center [645, 25] width 19 height 24
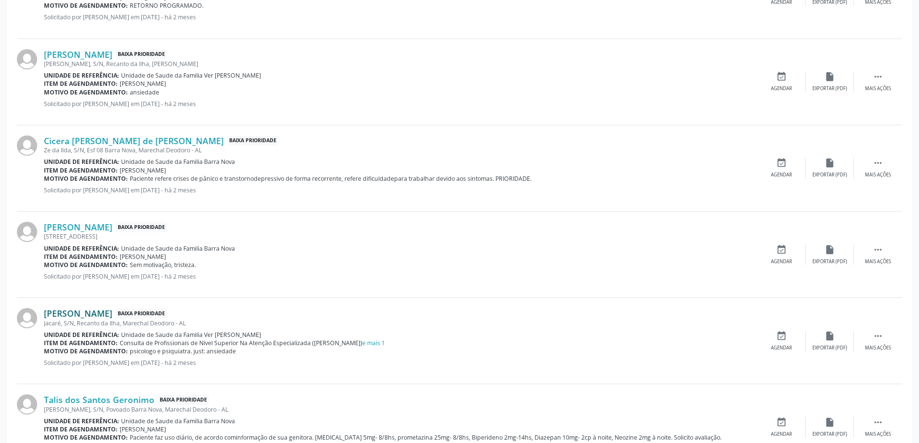
click at [106, 314] on link "[PERSON_NAME]" at bounding box center [78, 313] width 68 height 11
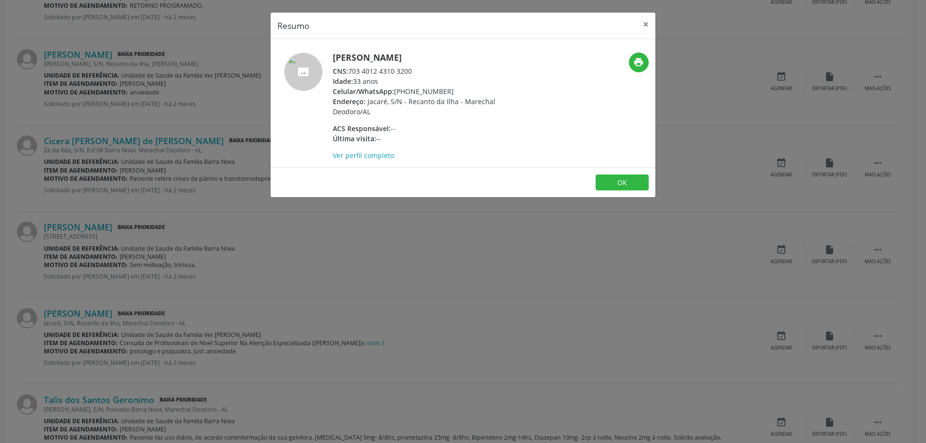
drag, startPoint x: 413, startPoint y: 70, endPoint x: 352, endPoint y: 74, distance: 61.4
click at [352, 74] on div "CNS: 703 4012 4310 3200" at bounding box center [427, 71] width 188 height 10
click at [639, 25] on button "×" at bounding box center [645, 25] width 19 height 24
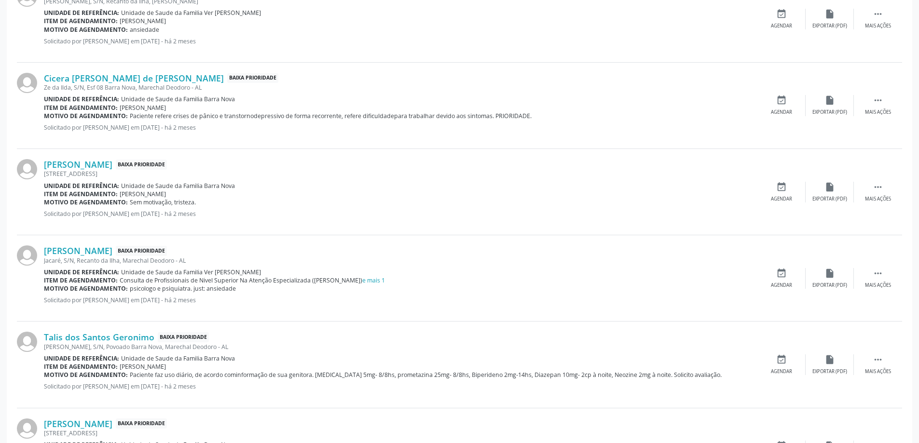
scroll to position [675, 0]
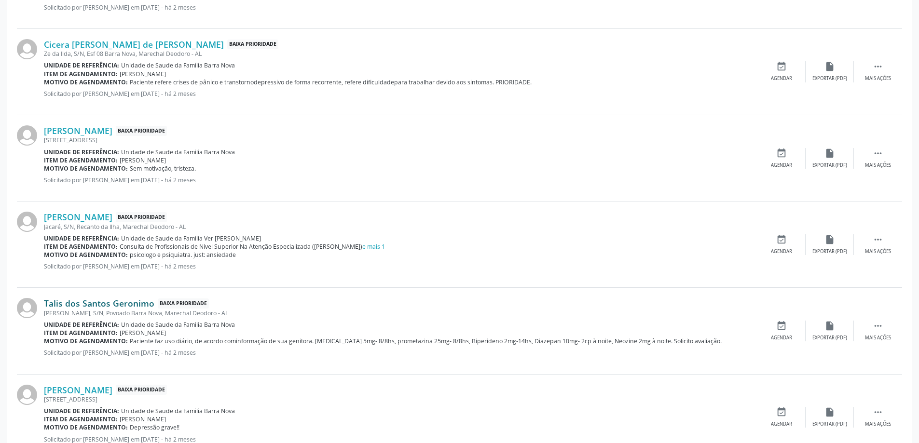
click at [69, 302] on link "Talis dos Santos Geronimo" at bounding box center [99, 303] width 110 height 11
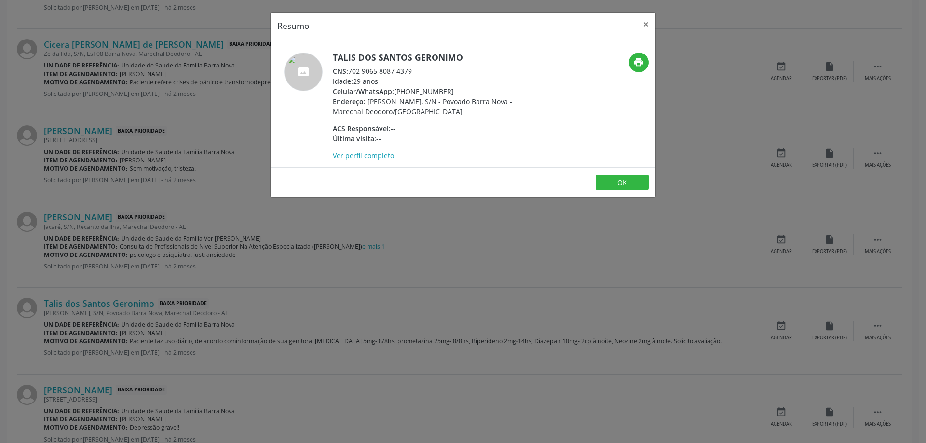
drag, startPoint x: 414, startPoint y: 70, endPoint x: 349, endPoint y: 73, distance: 65.7
click at [349, 73] on div "CNS: 702 9065 8087 4379" at bounding box center [427, 71] width 188 height 10
click at [382, 69] on div "CNS: 702 9065 8087 4379" at bounding box center [427, 71] width 188 height 10
drag, startPoint x: 350, startPoint y: 71, endPoint x: 414, endPoint y: 71, distance: 64.1
click at [414, 71] on div "CNS: 702 9065 8087 4379" at bounding box center [427, 71] width 188 height 10
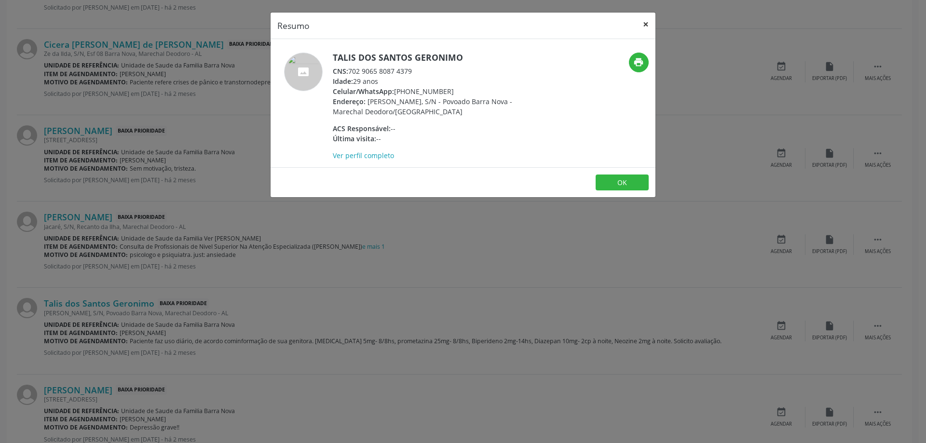
click at [646, 27] on button "×" at bounding box center [645, 25] width 19 height 24
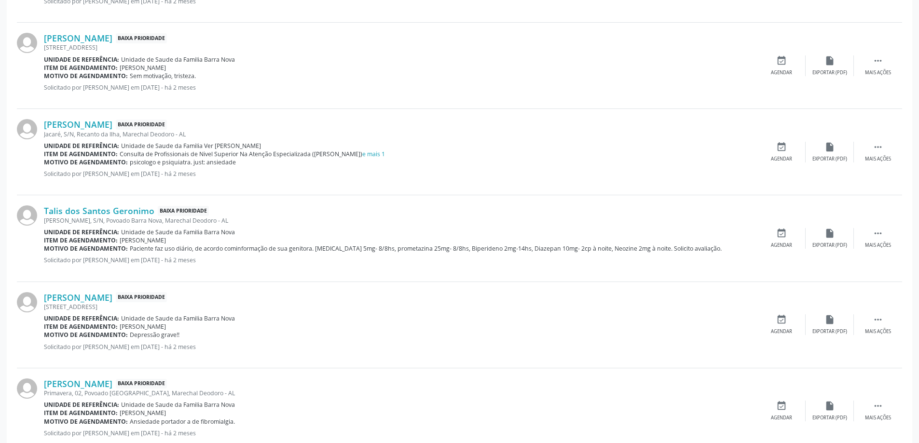
scroll to position [772, 0]
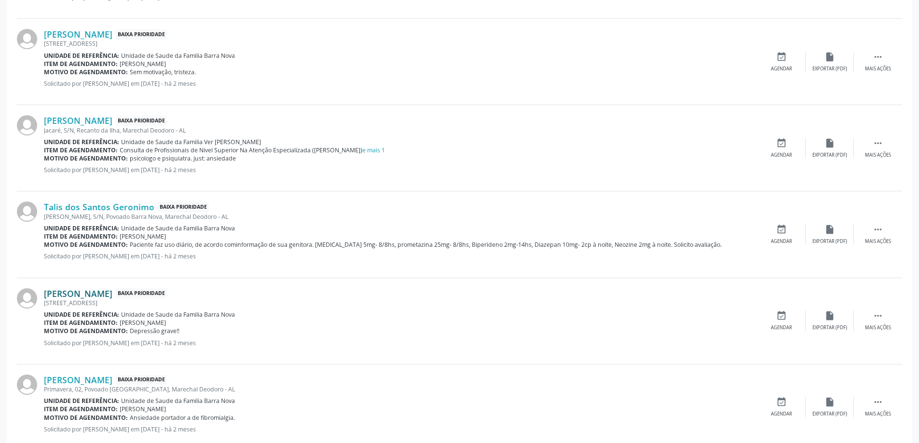
click at [82, 297] on link "[PERSON_NAME]" at bounding box center [78, 293] width 68 height 11
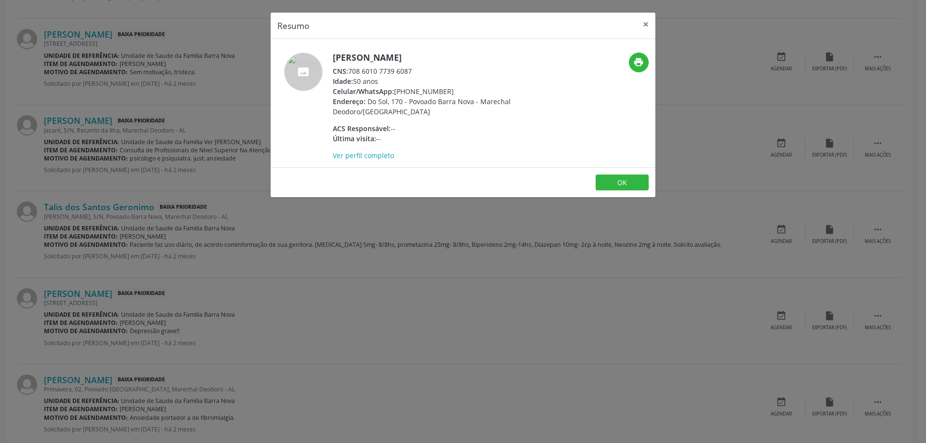
drag, startPoint x: 413, startPoint y: 70, endPoint x: 351, endPoint y: 70, distance: 62.2
click at [351, 70] on div "CNS: 708 6010 7739 6087" at bounding box center [427, 71] width 188 height 10
click at [642, 25] on button "×" at bounding box center [645, 25] width 19 height 24
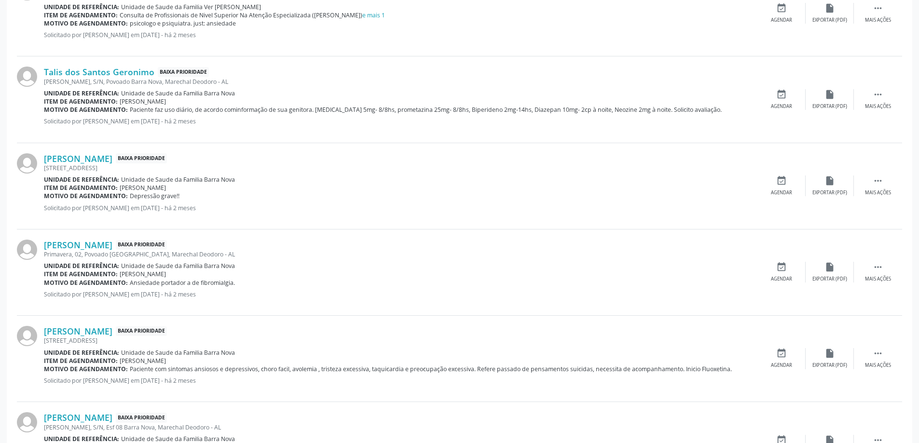
scroll to position [916, 0]
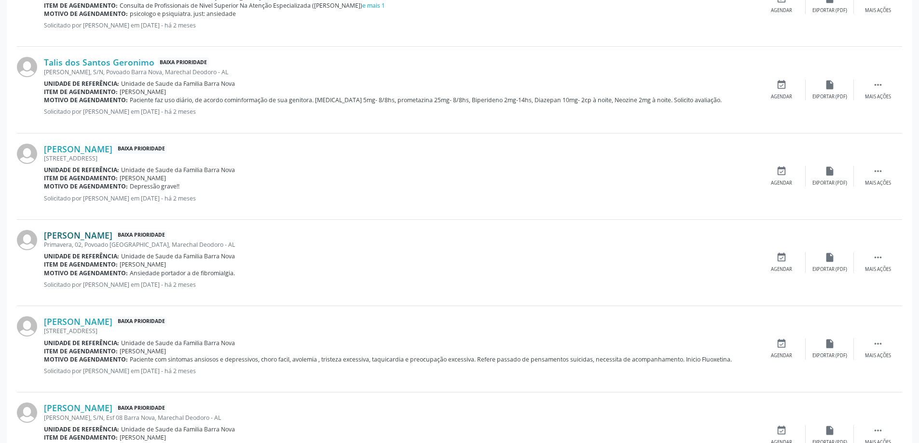
click at [54, 236] on link "[PERSON_NAME]" at bounding box center [78, 235] width 68 height 11
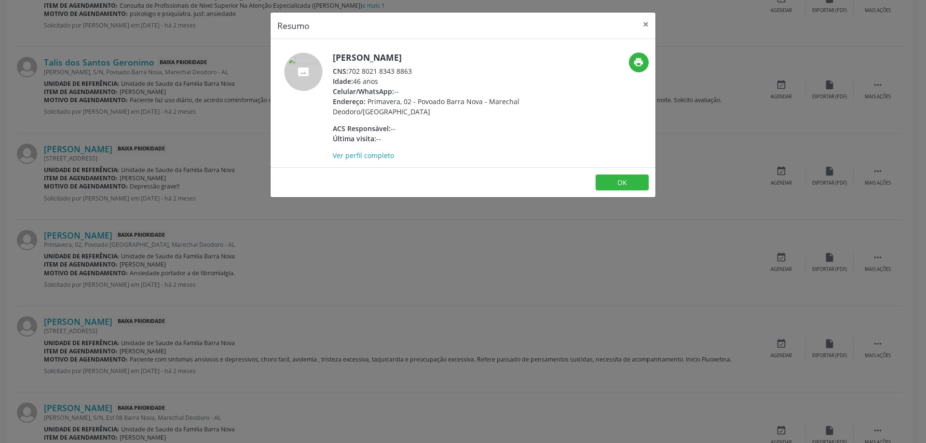
drag, startPoint x: 347, startPoint y: 71, endPoint x: 406, endPoint y: 71, distance: 58.4
click at [406, 71] on div "CNS: 702 8021 8343 8863" at bounding box center [427, 71] width 188 height 10
click at [415, 71] on div "CNS: 702 8021 8343 8863" at bounding box center [427, 71] width 188 height 10
drag, startPoint x: 413, startPoint y: 71, endPoint x: 357, endPoint y: 71, distance: 55.5
click at [354, 72] on div "CNS: 702 8021 8343 8863" at bounding box center [427, 71] width 188 height 10
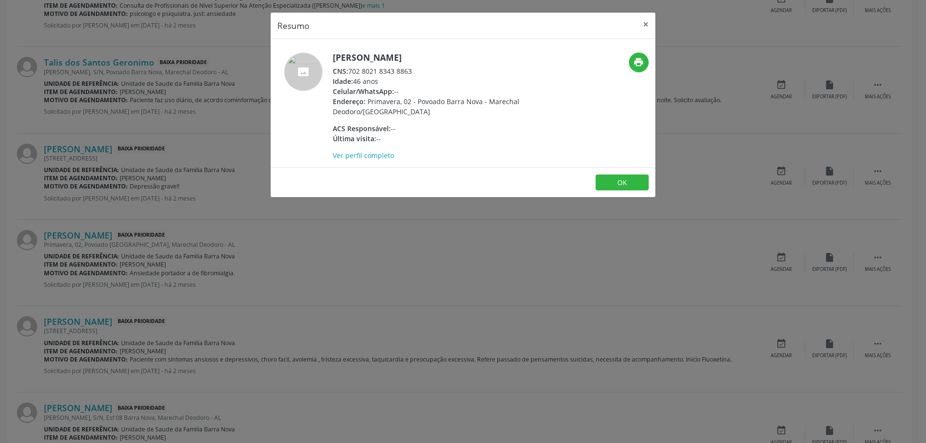
click at [367, 67] on div "CNS: 702 8021 8343 8863" at bounding box center [427, 71] width 188 height 10
drag, startPoint x: 413, startPoint y: 72, endPoint x: 351, endPoint y: 72, distance: 61.7
click at [351, 72] on div "CNS: 702 8021 8343 8863" at bounding box center [427, 71] width 188 height 10
click at [645, 23] on button "×" at bounding box center [645, 25] width 19 height 24
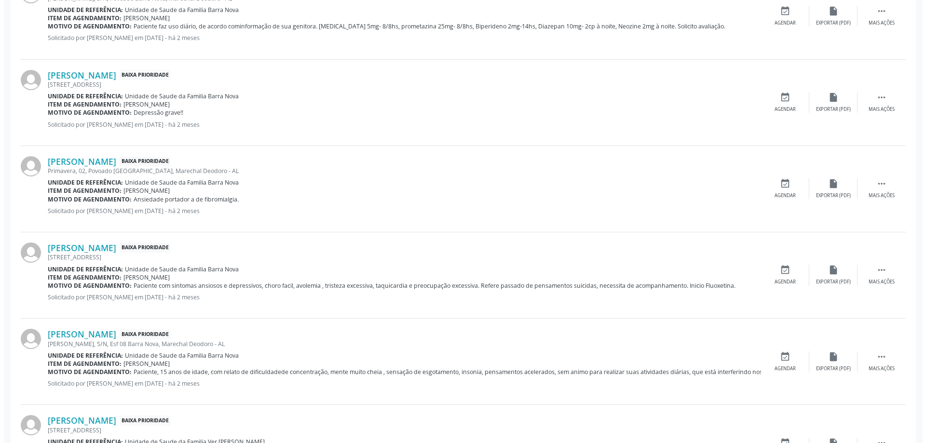
scroll to position [1013, 0]
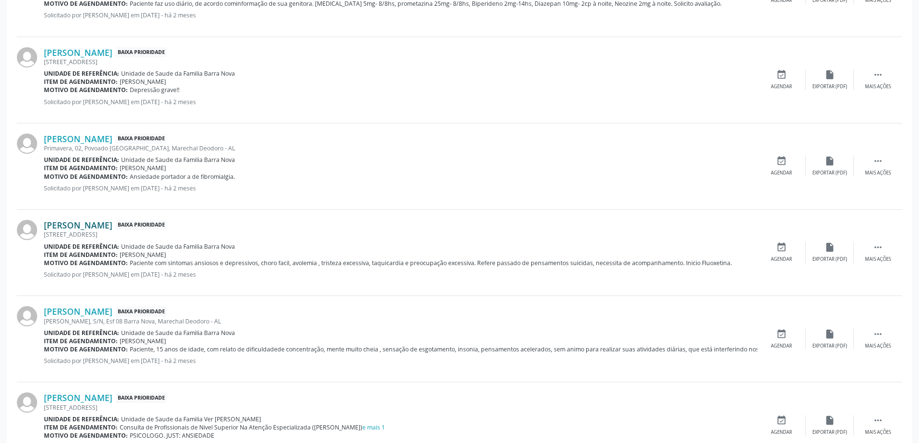
click at [75, 223] on link "[PERSON_NAME]" at bounding box center [78, 225] width 68 height 11
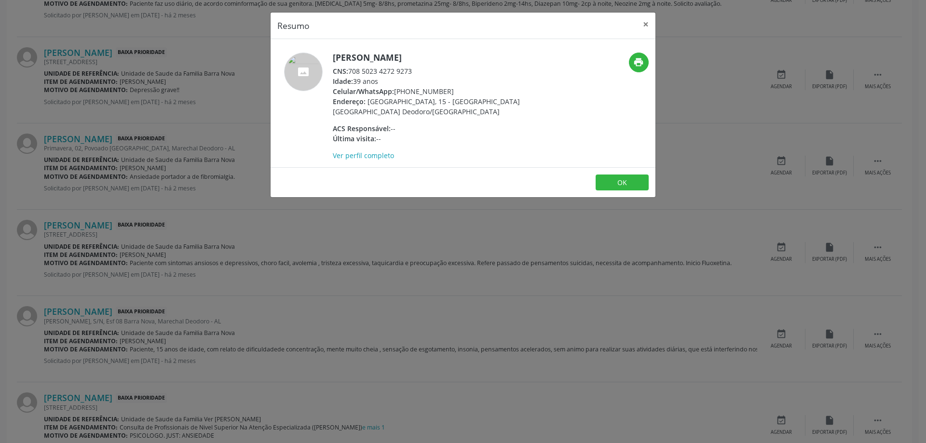
click at [412, 70] on div "CNS: 708 5023 4272 9273" at bounding box center [427, 71] width 188 height 10
drag, startPoint x: 412, startPoint y: 72, endPoint x: 350, endPoint y: 69, distance: 62.3
click at [350, 69] on div "CNS: 708 5023 4272 9273" at bounding box center [427, 71] width 188 height 10
